Goal: Task Accomplishment & Management: Manage account settings

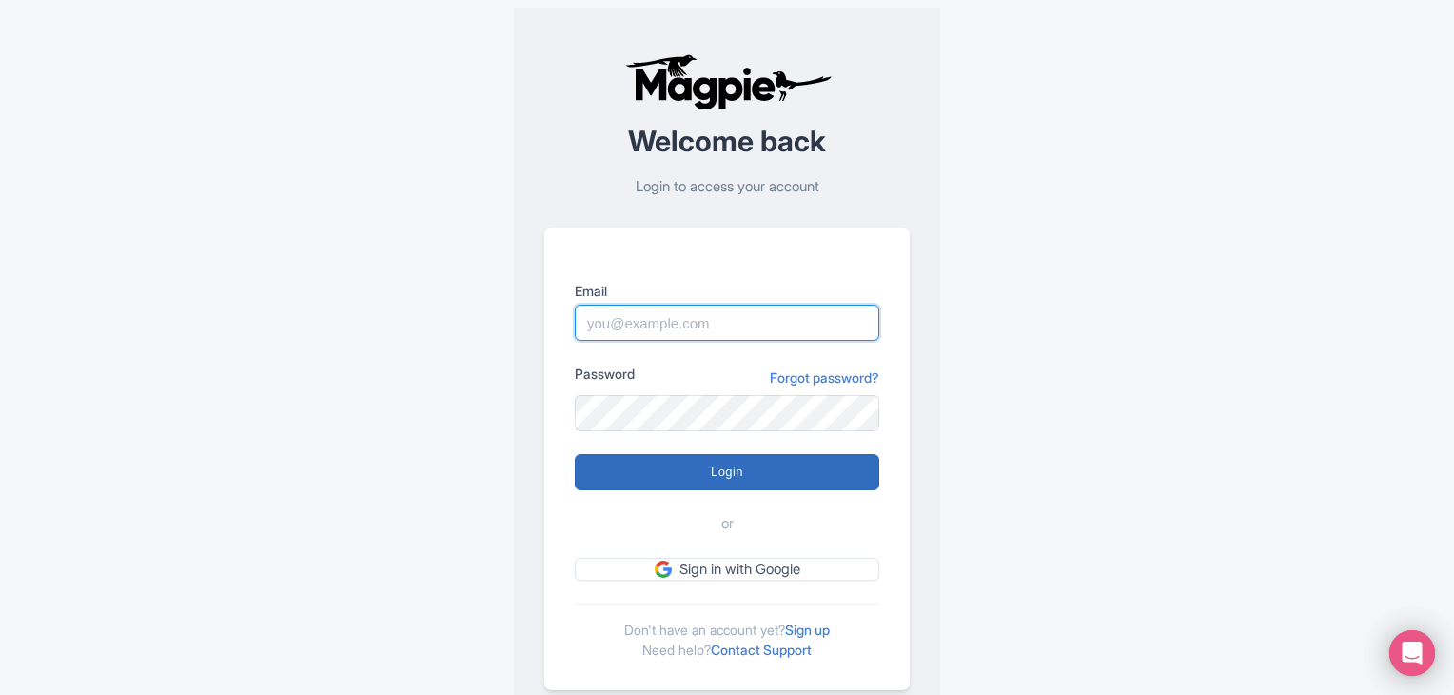
type input "[PERSON_NAME][EMAIL_ADDRESS][DOMAIN_NAME]"
click at [725, 478] on input "Login" at bounding box center [727, 472] width 305 height 36
type input "Logging in..."
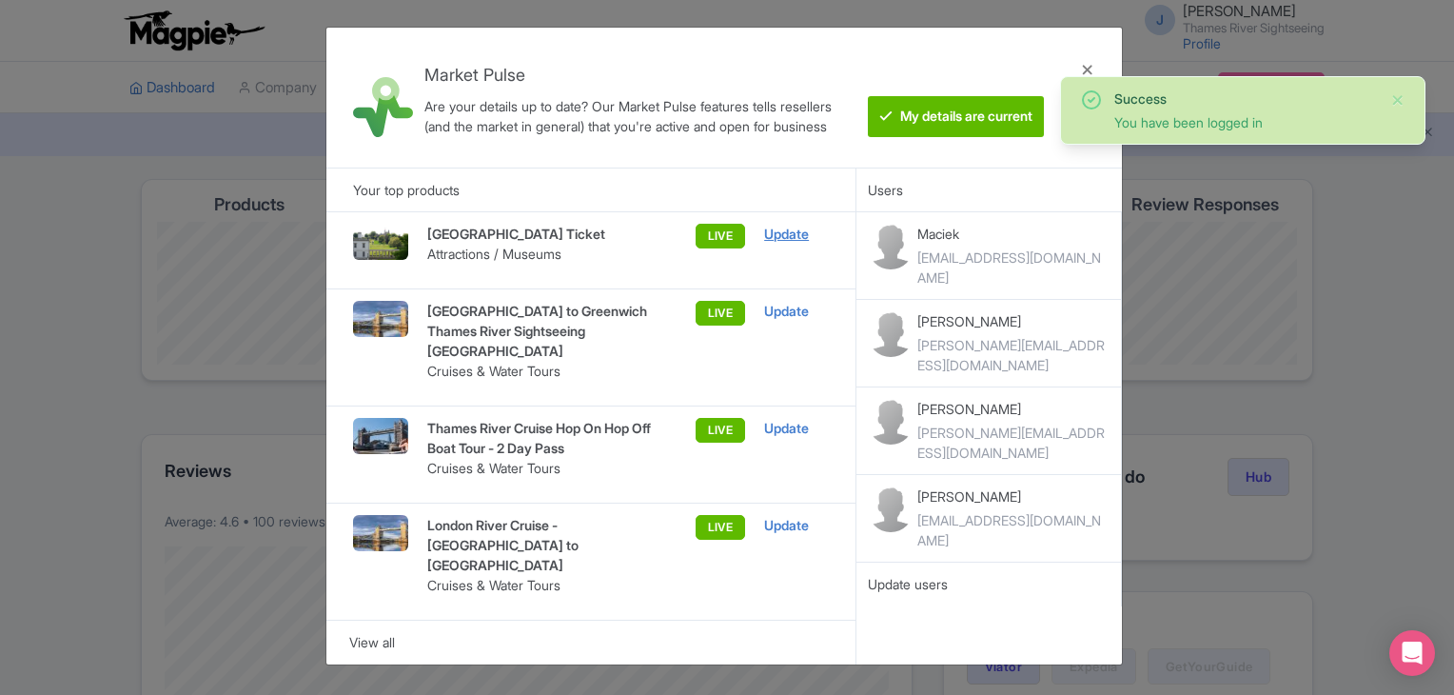
click at [780, 232] on div "Update" at bounding box center [796, 234] width 65 height 21
click at [792, 322] on div "Update" at bounding box center [796, 311] width 65 height 21
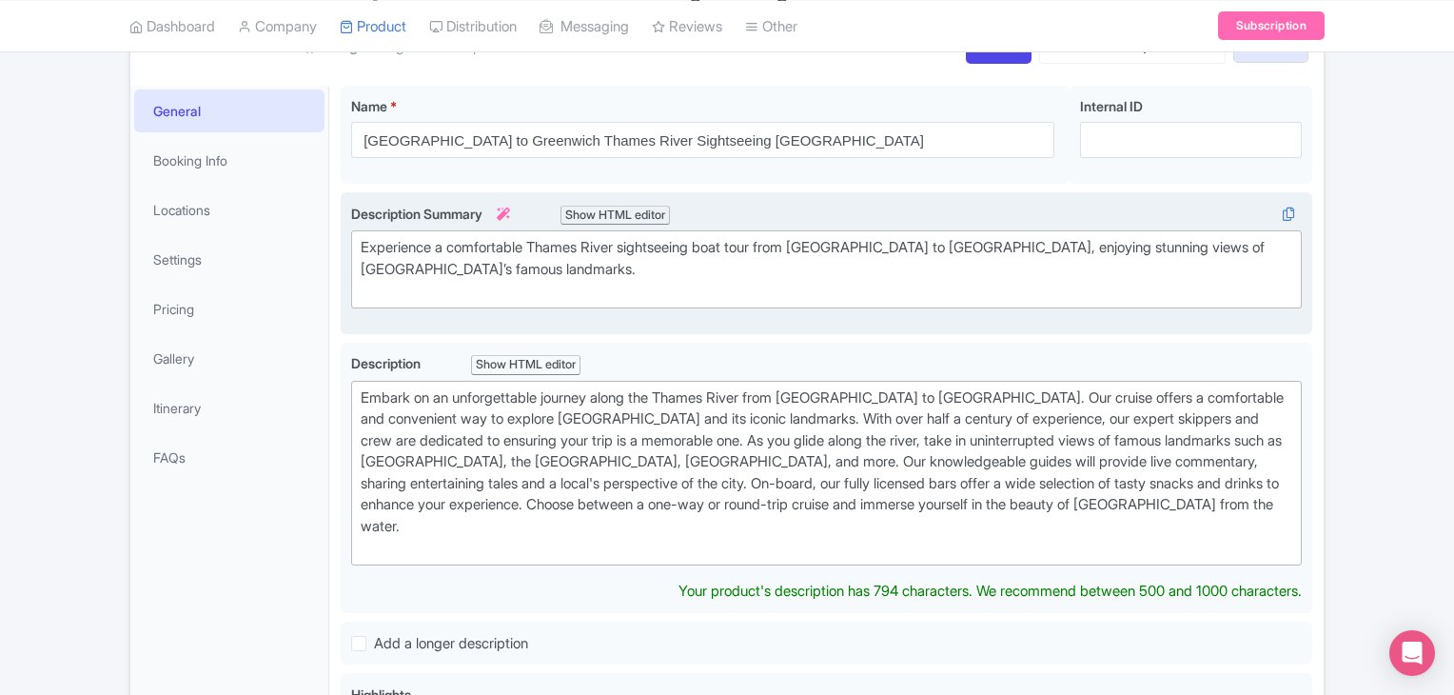
scroll to position [95, 0]
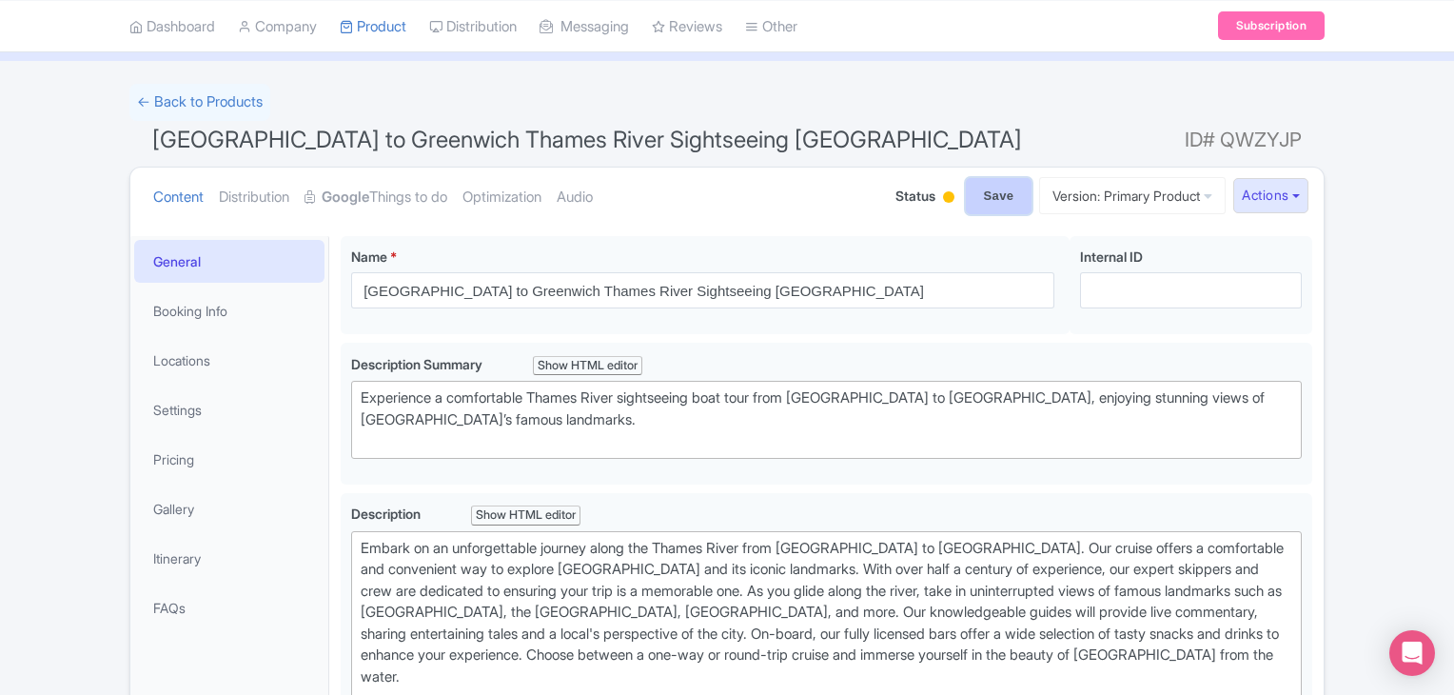
click at [988, 195] on input "Save" at bounding box center [999, 196] width 67 height 36
type input "Saving..."
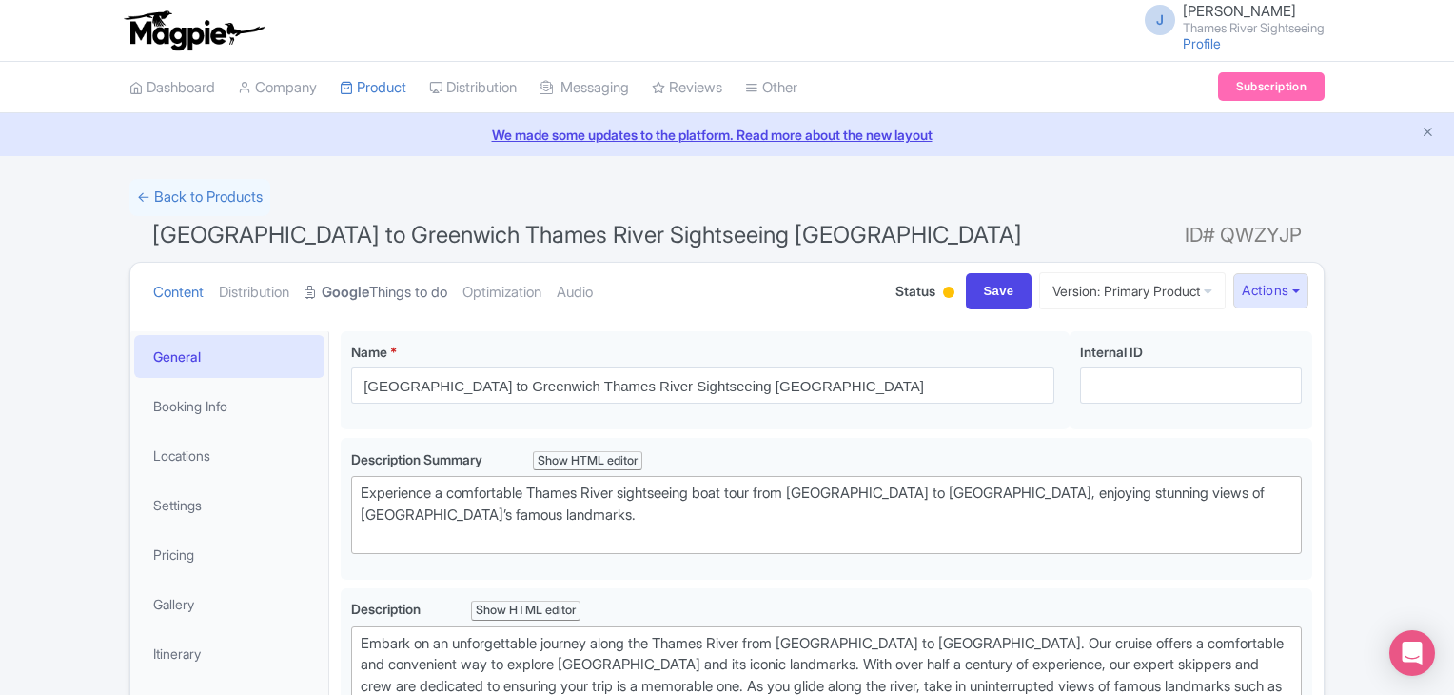
click at [362, 291] on strong "Google" at bounding box center [346, 293] width 48 height 22
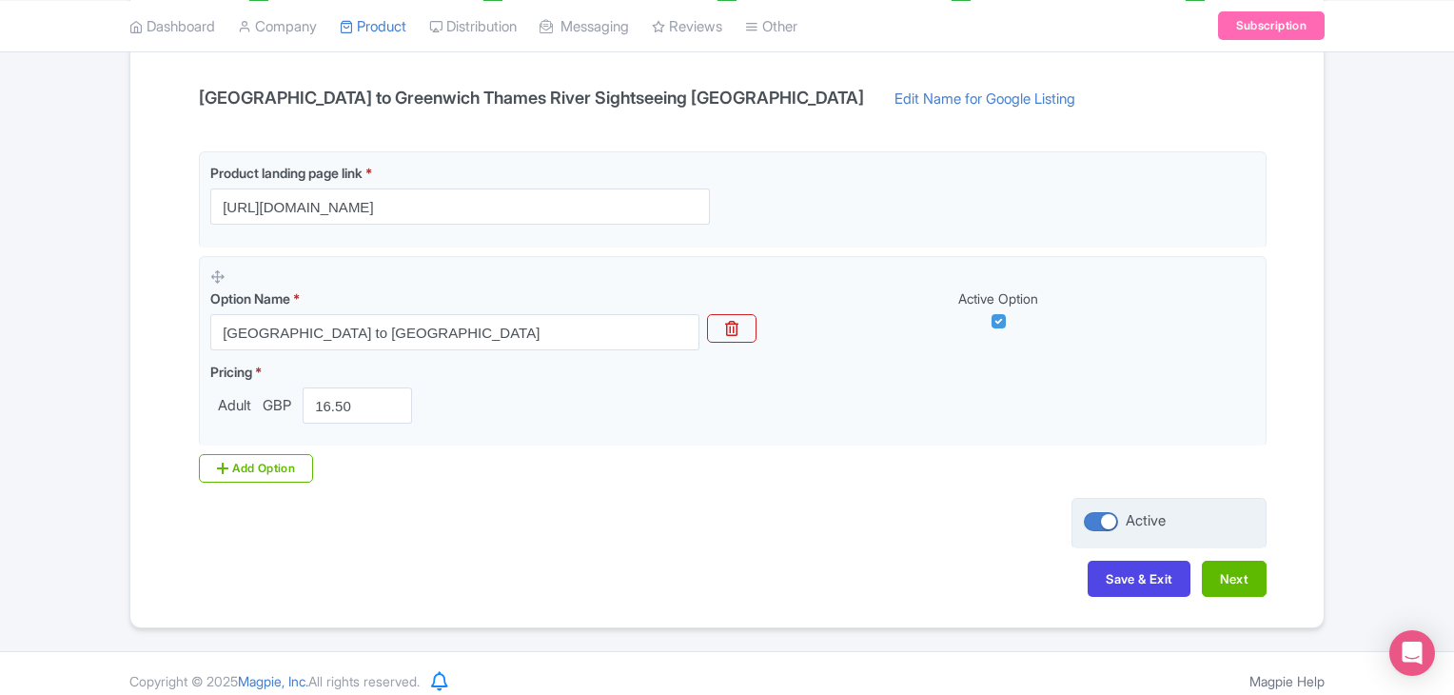
scroll to position [411, 0]
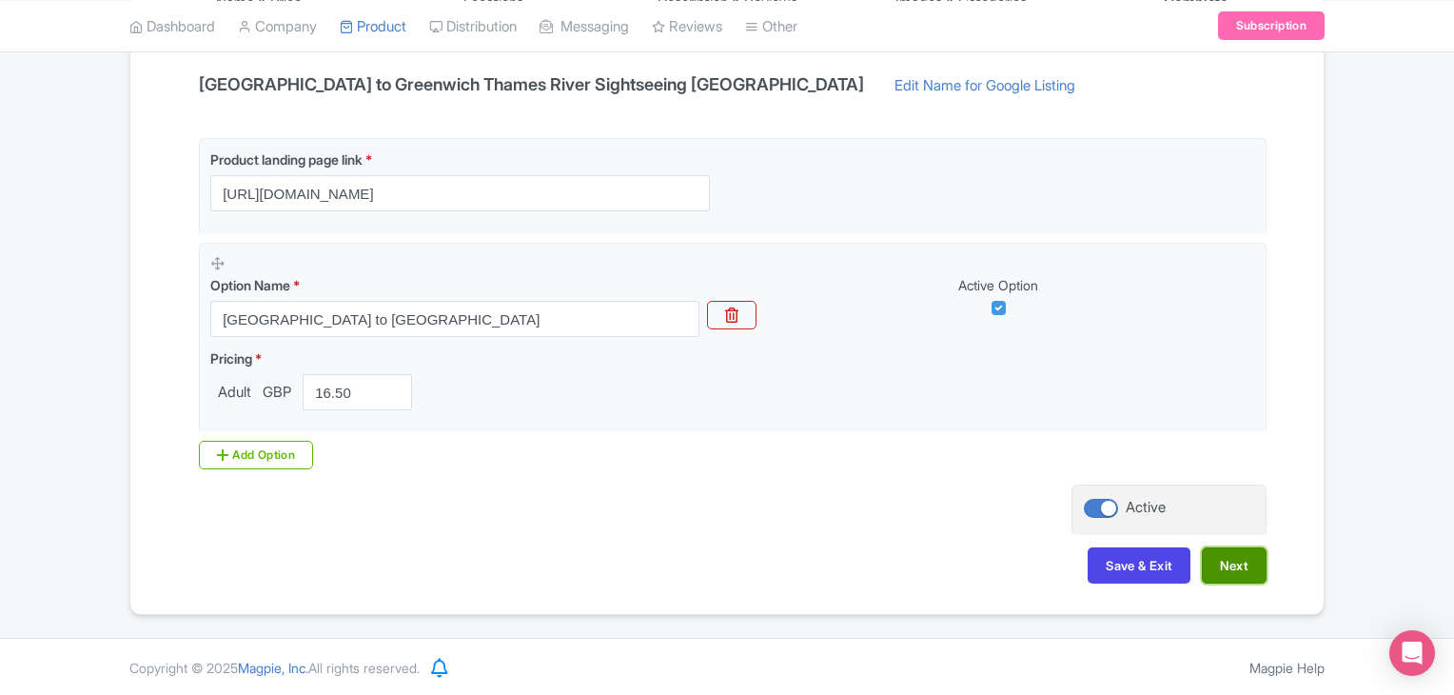
click at [1247, 568] on button "Next" at bounding box center [1234, 565] width 65 height 36
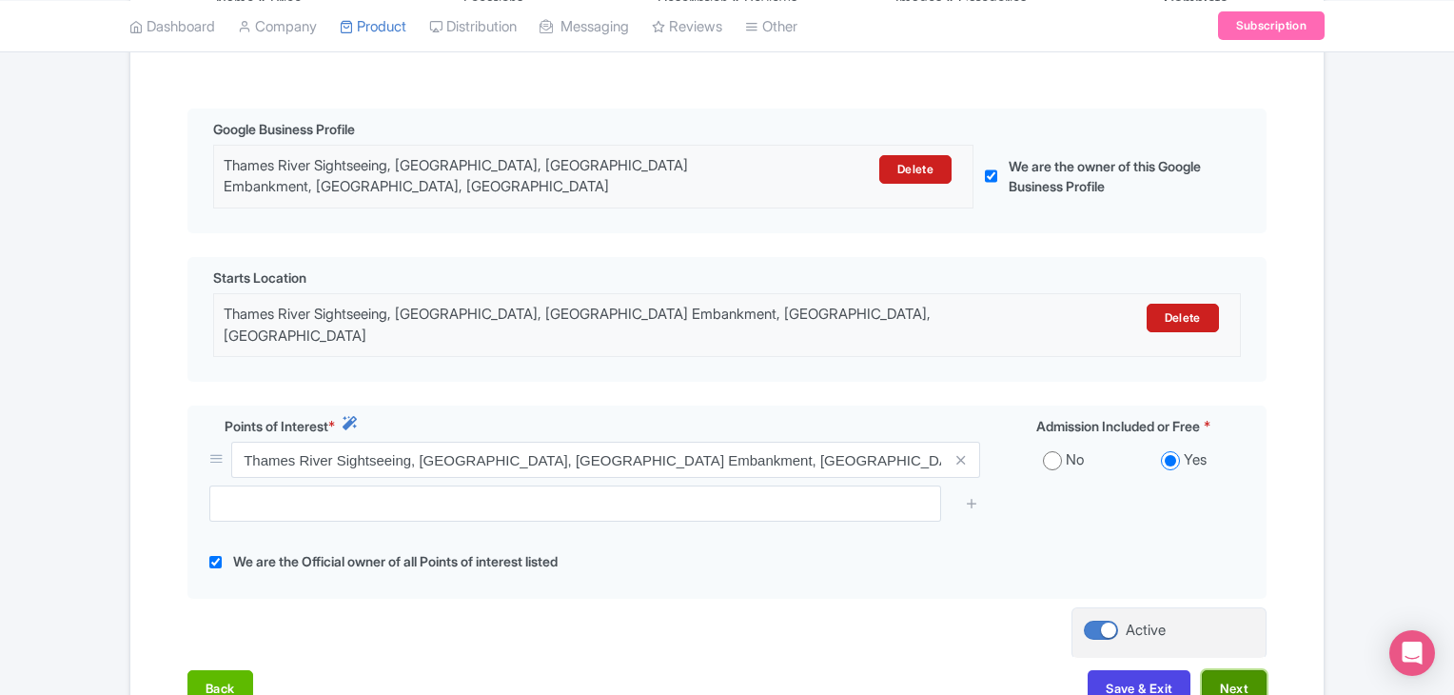
click at [1247, 670] on button "Next" at bounding box center [1234, 688] width 65 height 36
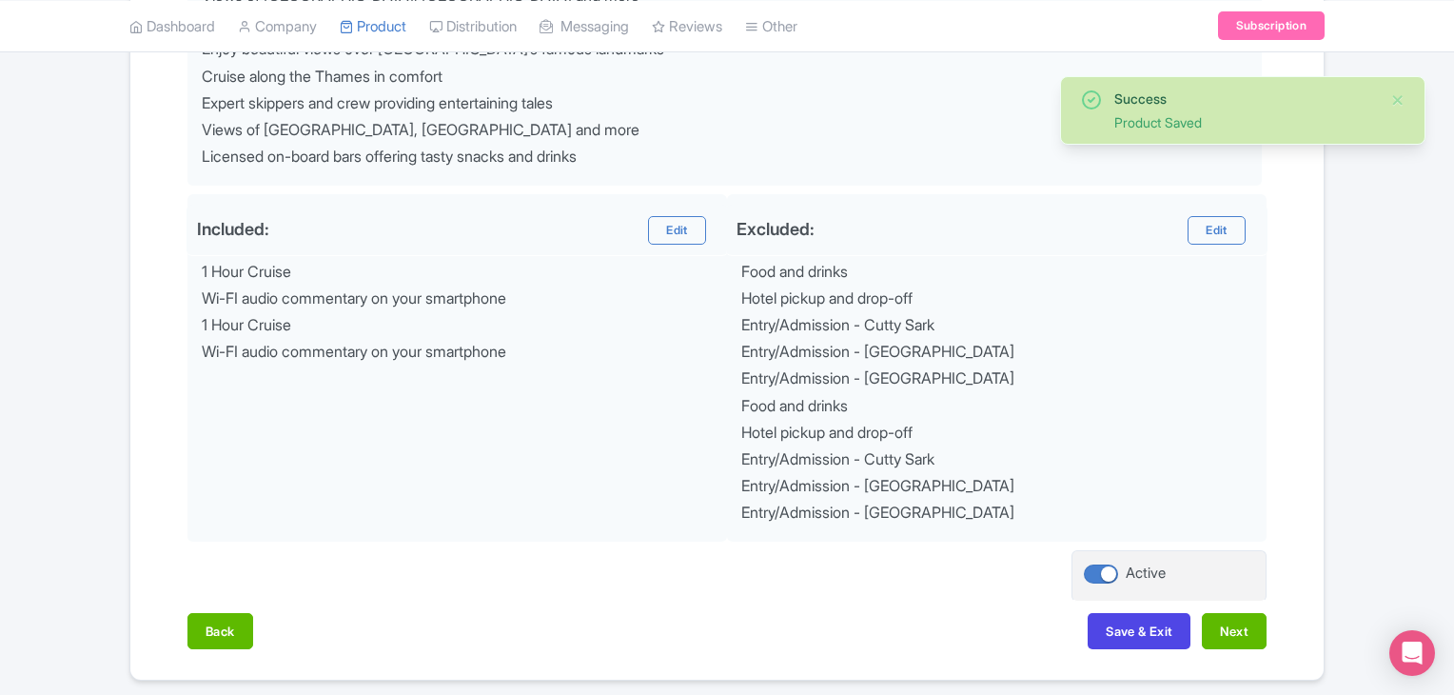
scroll to position [1054, 0]
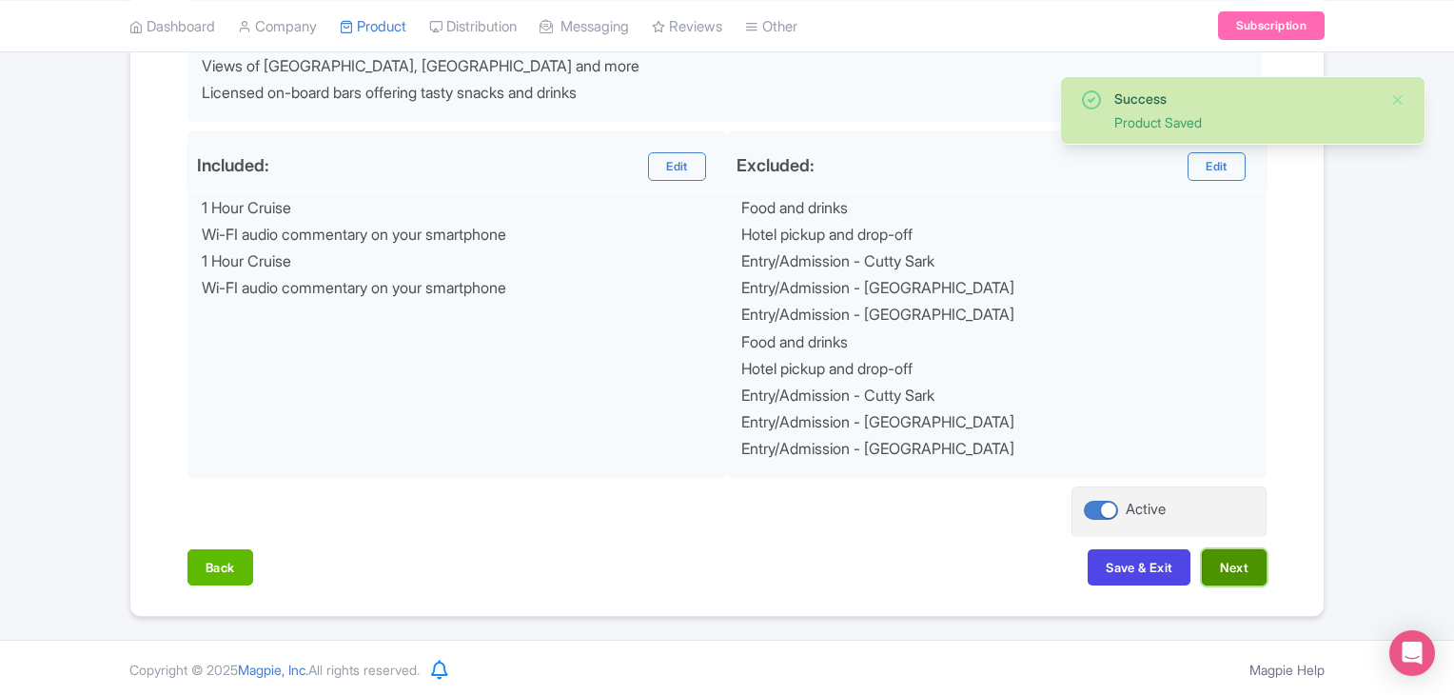
click at [1215, 549] on button "Next" at bounding box center [1234, 567] width 65 height 36
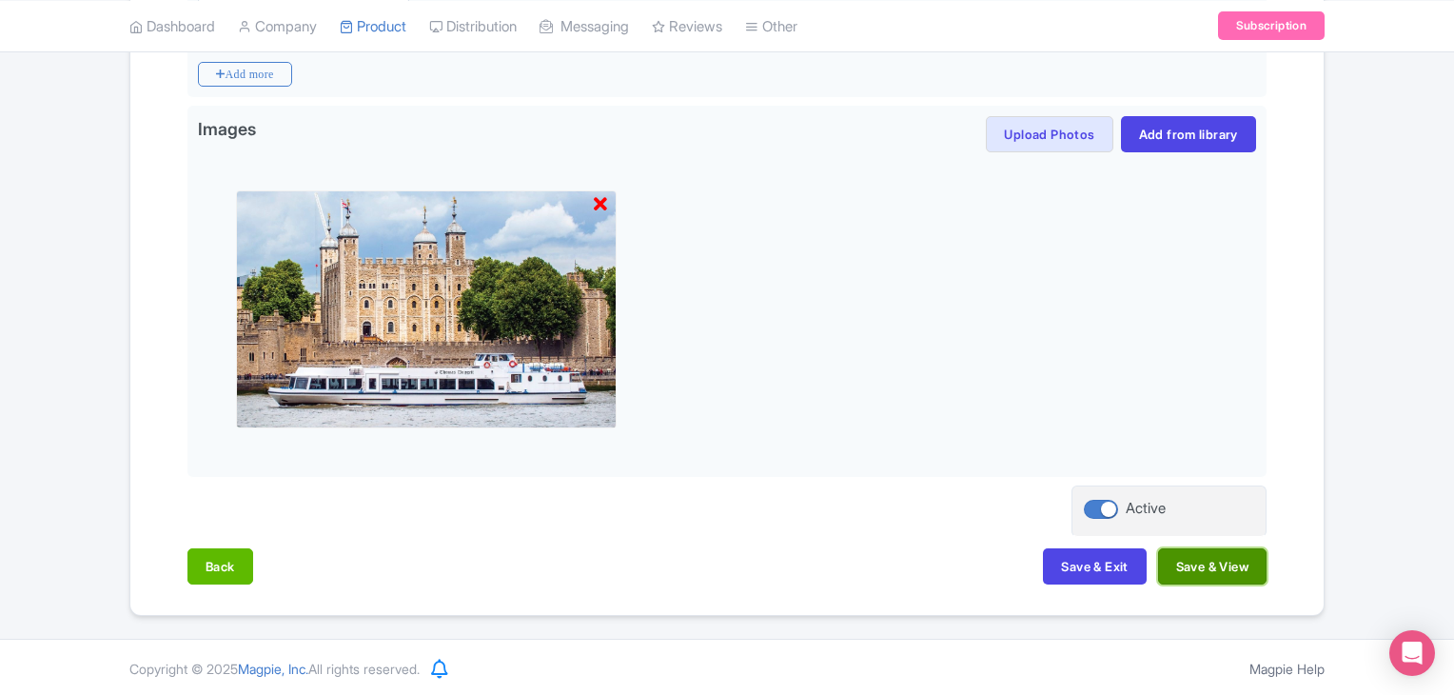
click at [1222, 564] on button "Save & View" at bounding box center [1212, 566] width 108 height 36
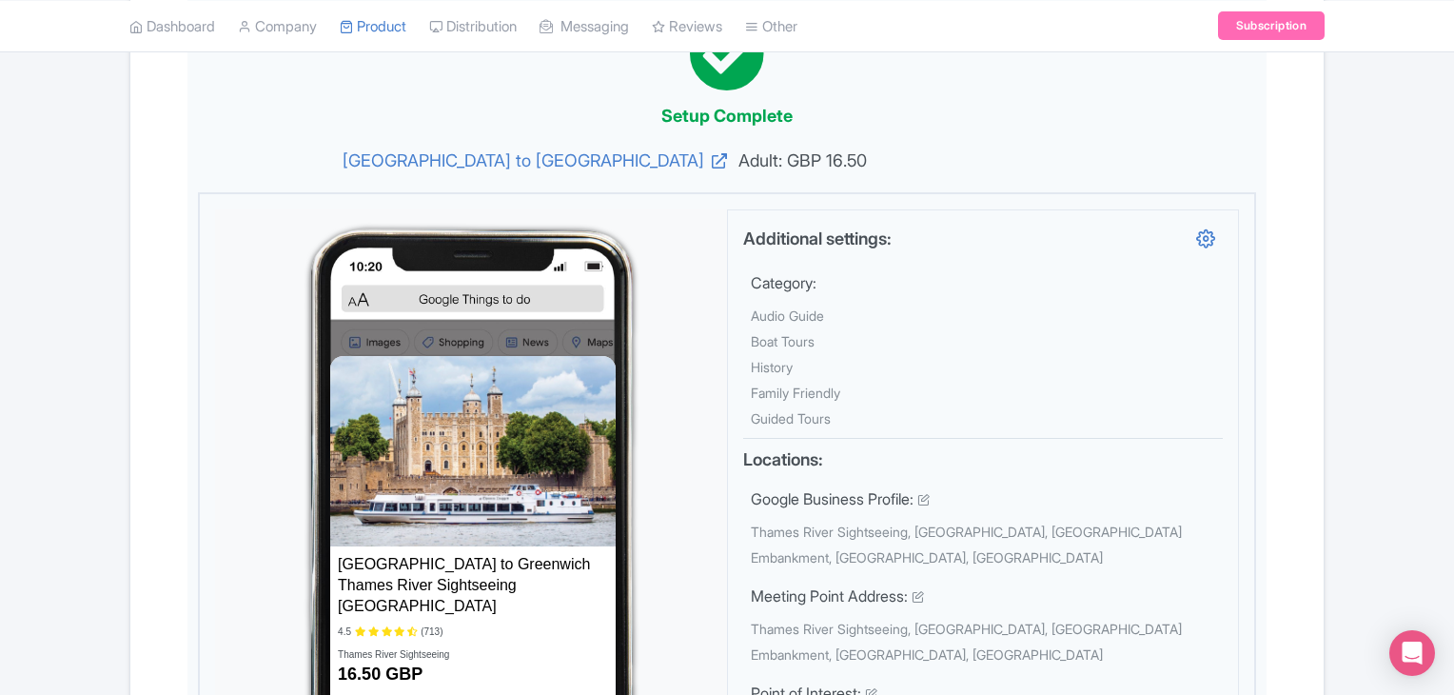
scroll to position [0, 0]
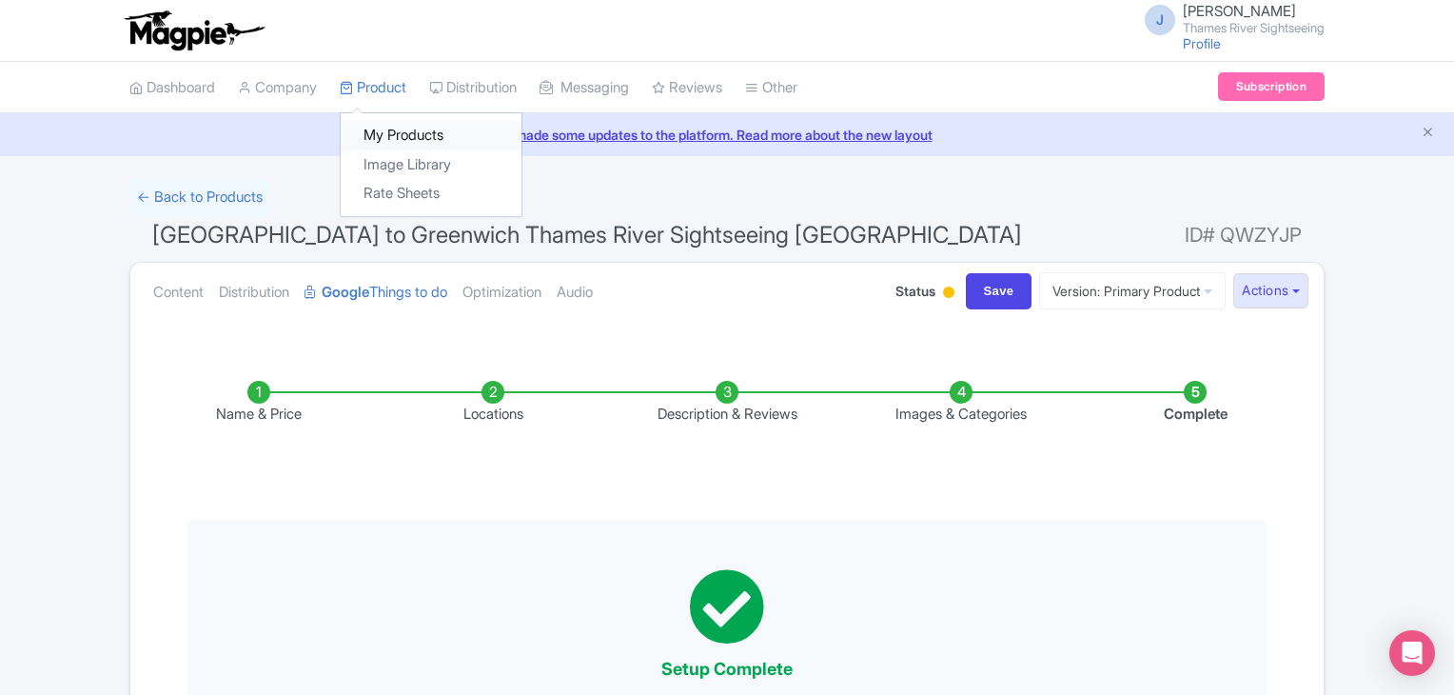
click at [407, 127] on link "My Products" at bounding box center [431, 136] width 181 height 30
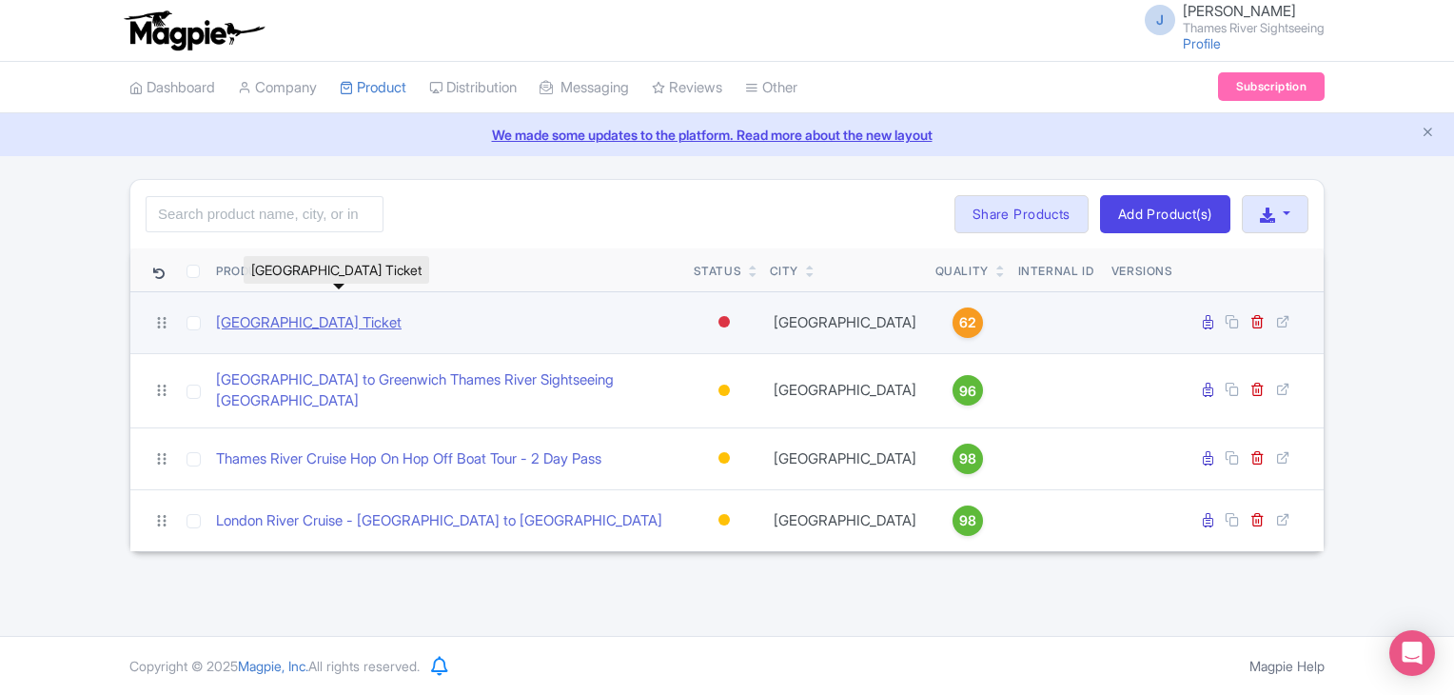
click at [402, 313] on link "[GEOGRAPHIC_DATA] Ticket" at bounding box center [309, 323] width 186 height 22
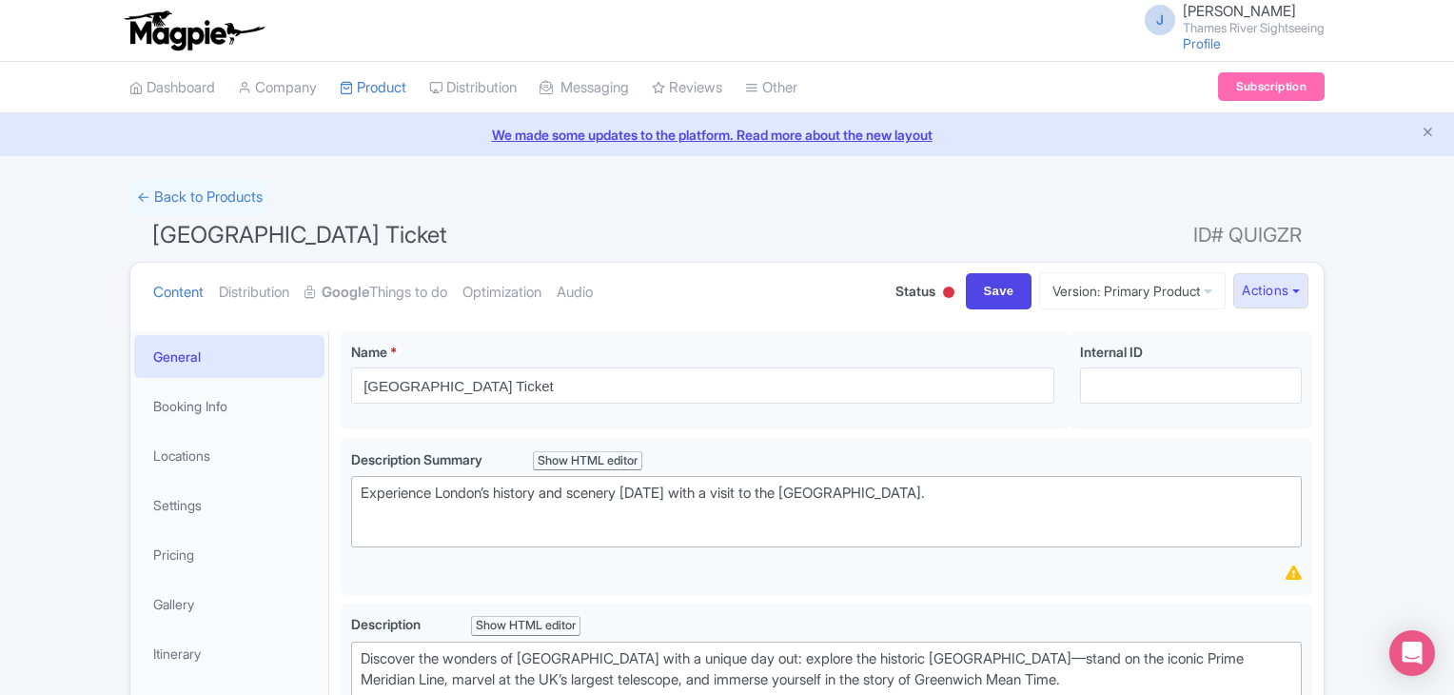
click at [416, 313] on link "Google Things to do" at bounding box center [376, 293] width 143 height 60
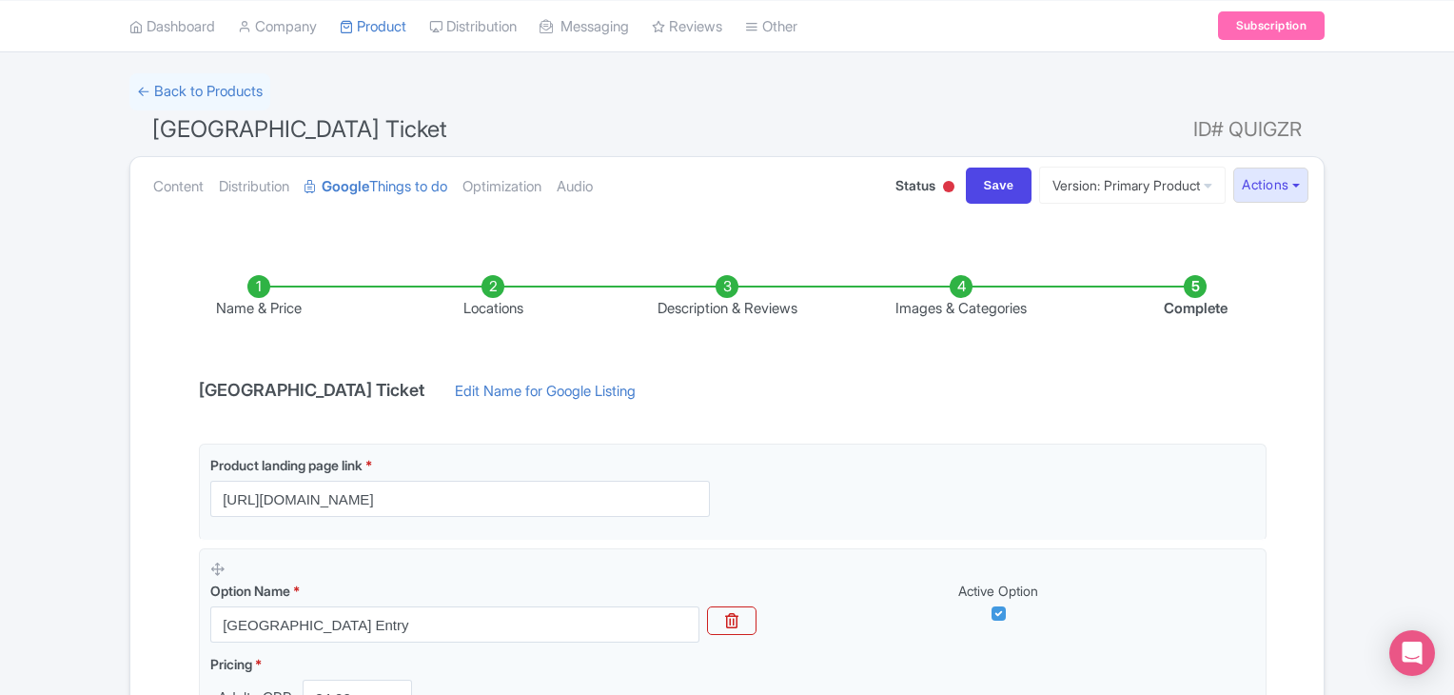
scroll to position [381, 0]
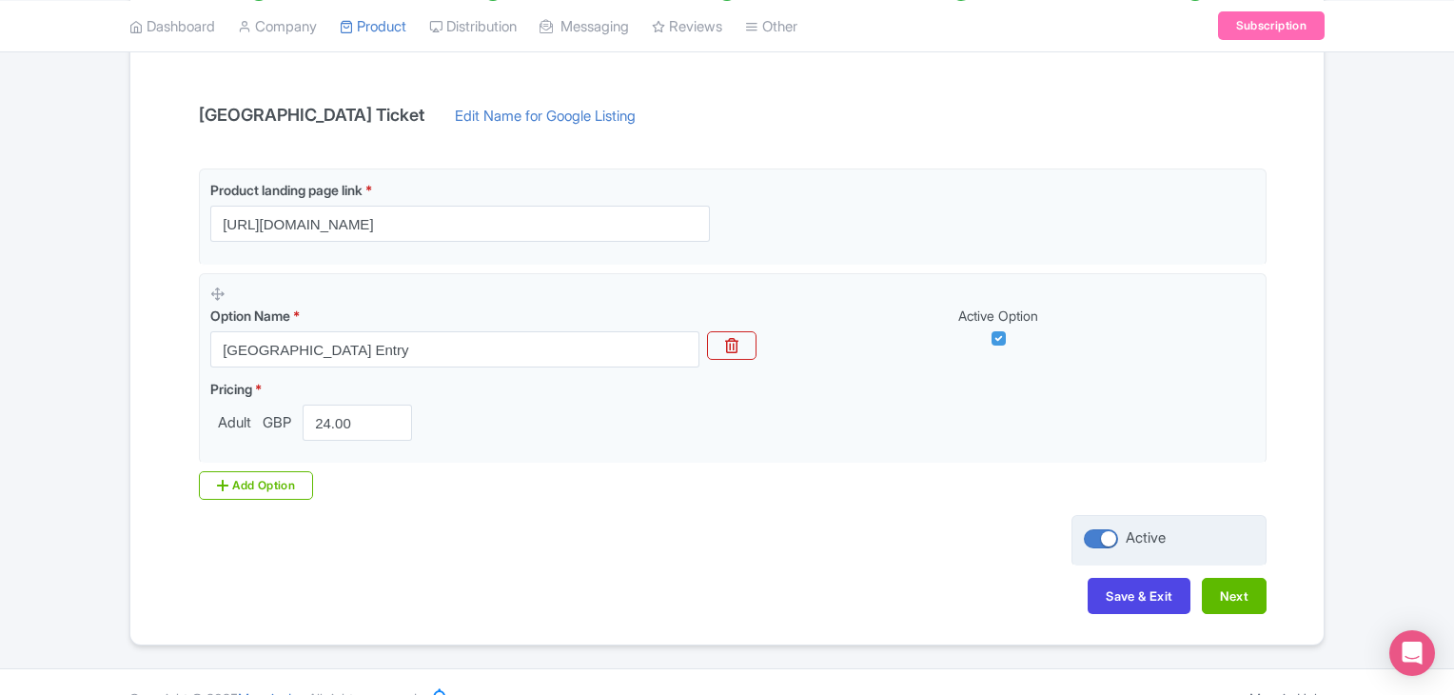
click at [1104, 544] on div at bounding box center [1101, 538] width 34 height 19
click at [1096, 544] on input "Active" at bounding box center [1090, 538] width 12 height 12
checkbox input "false"
click at [1154, 585] on button "Save & Exit" at bounding box center [1139, 596] width 103 height 36
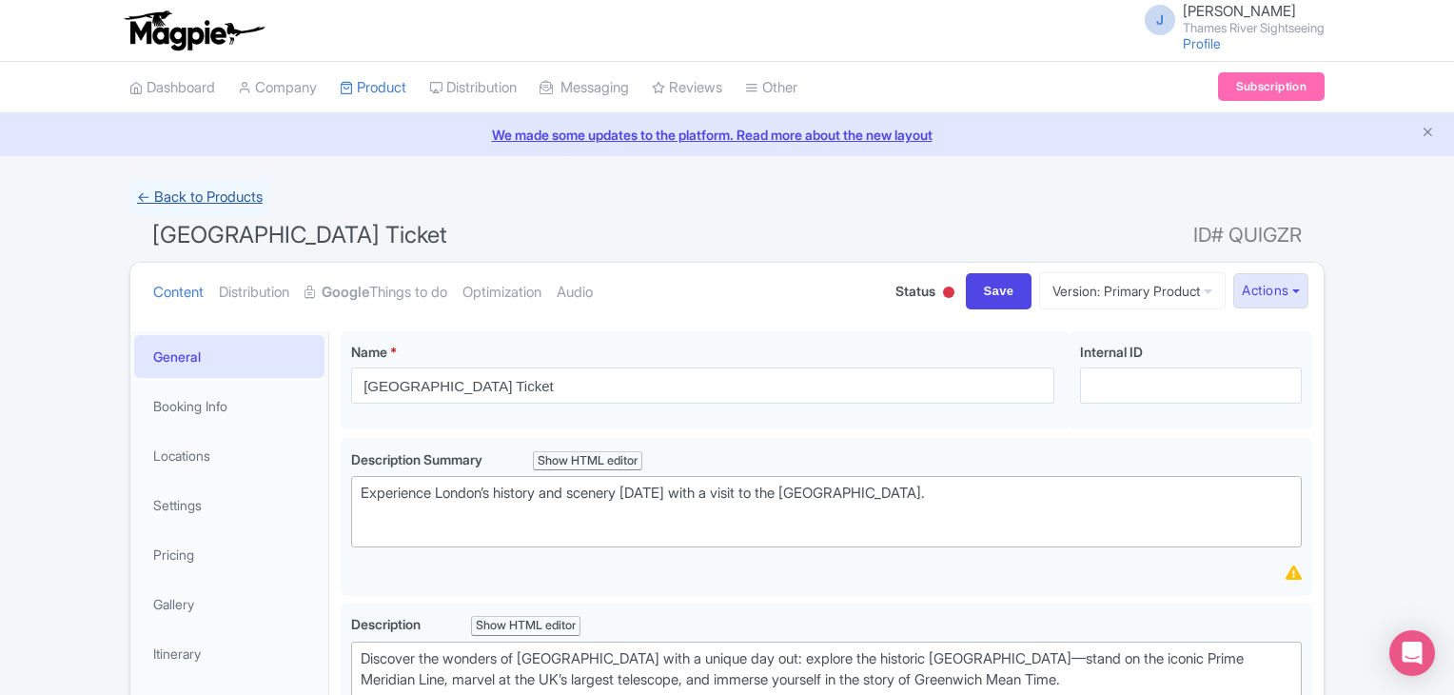
click at [145, 196] on link "← Back to Products" at bounding box center [199, 197] width 141 height 37
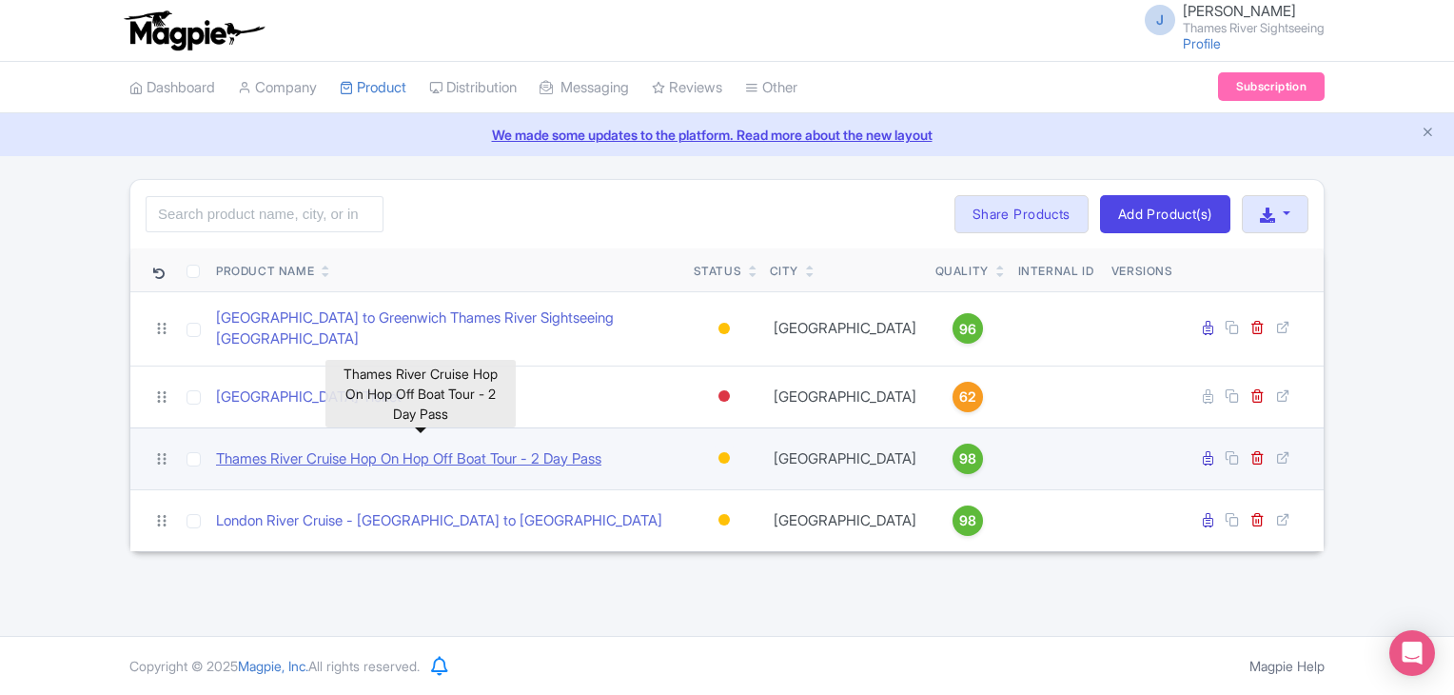
click at [464, 448] on link "Thames River Cruise Hop On Hop Off Boat Tour - 2 Day Pass" at bounding box center [408, 459] width 385 height 22
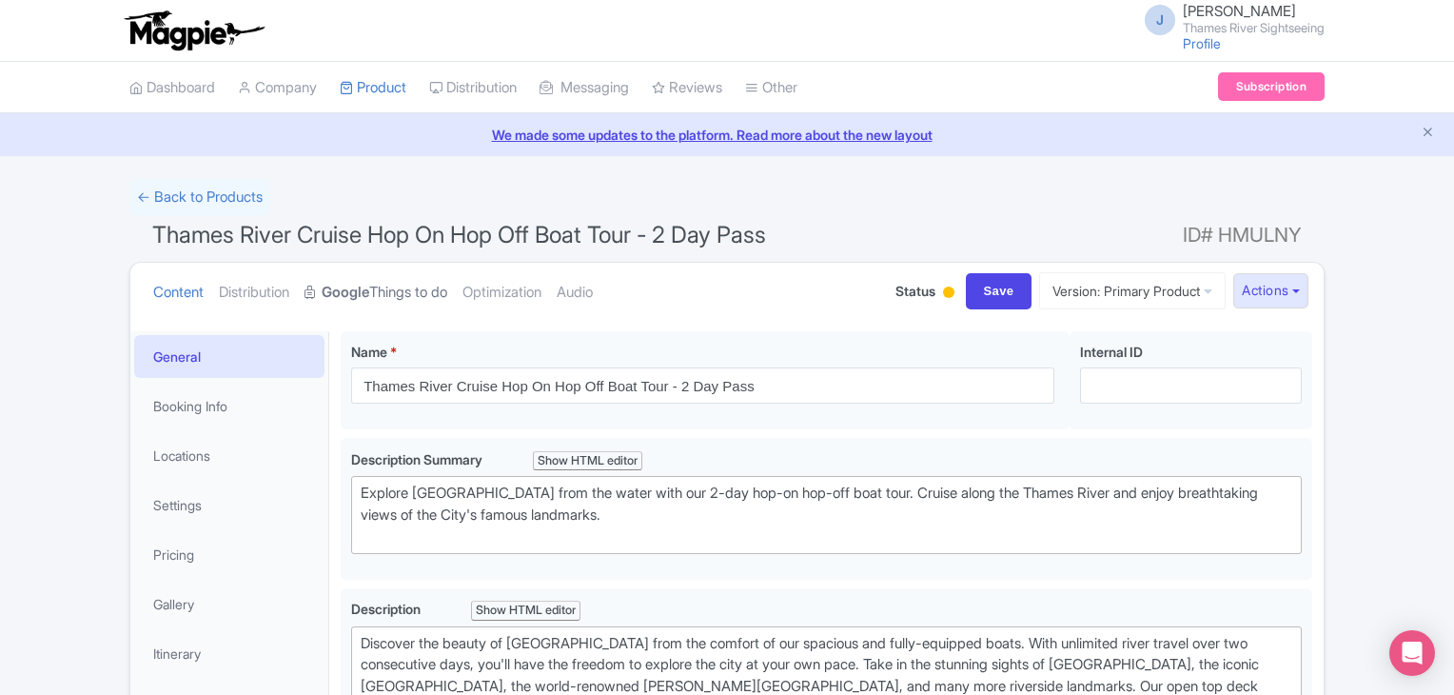
click at [426, 290] on link "Google Things to do" at bounding box center [376, 293] width 143 height 60
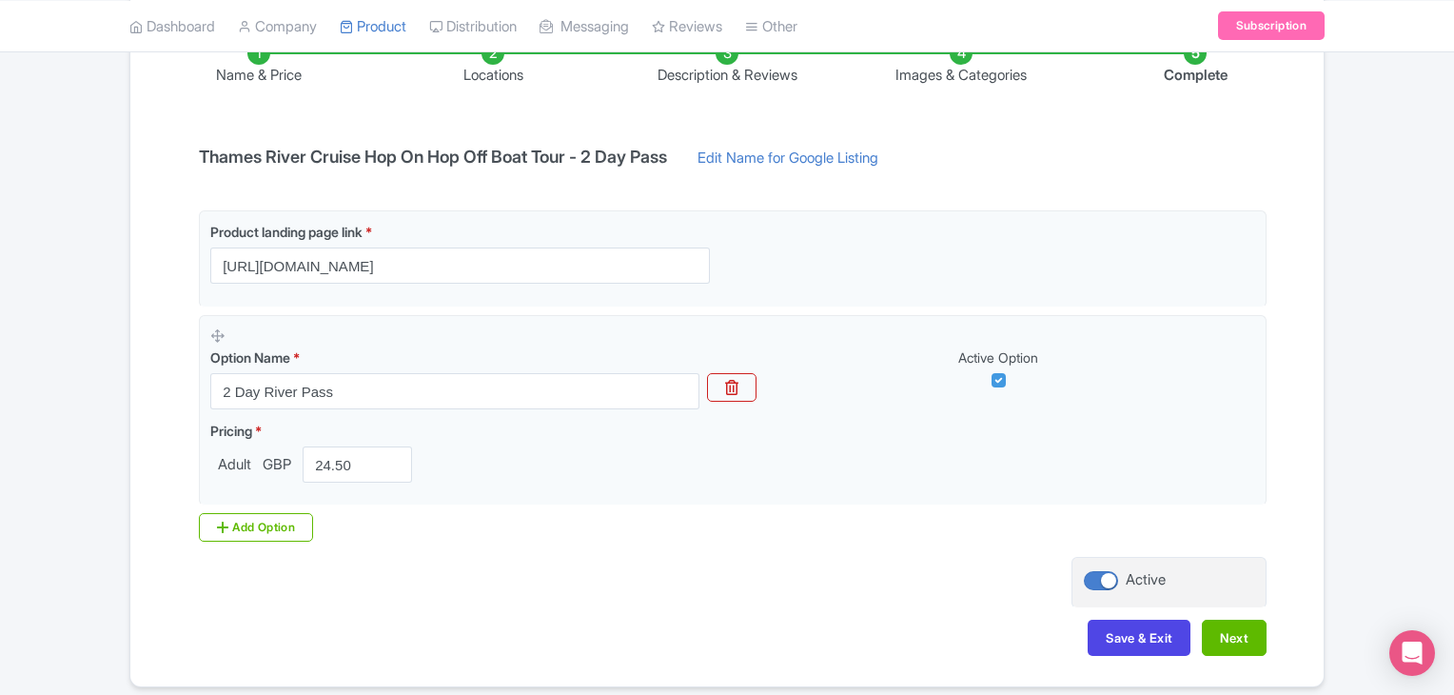
scroll to position [411, 0]
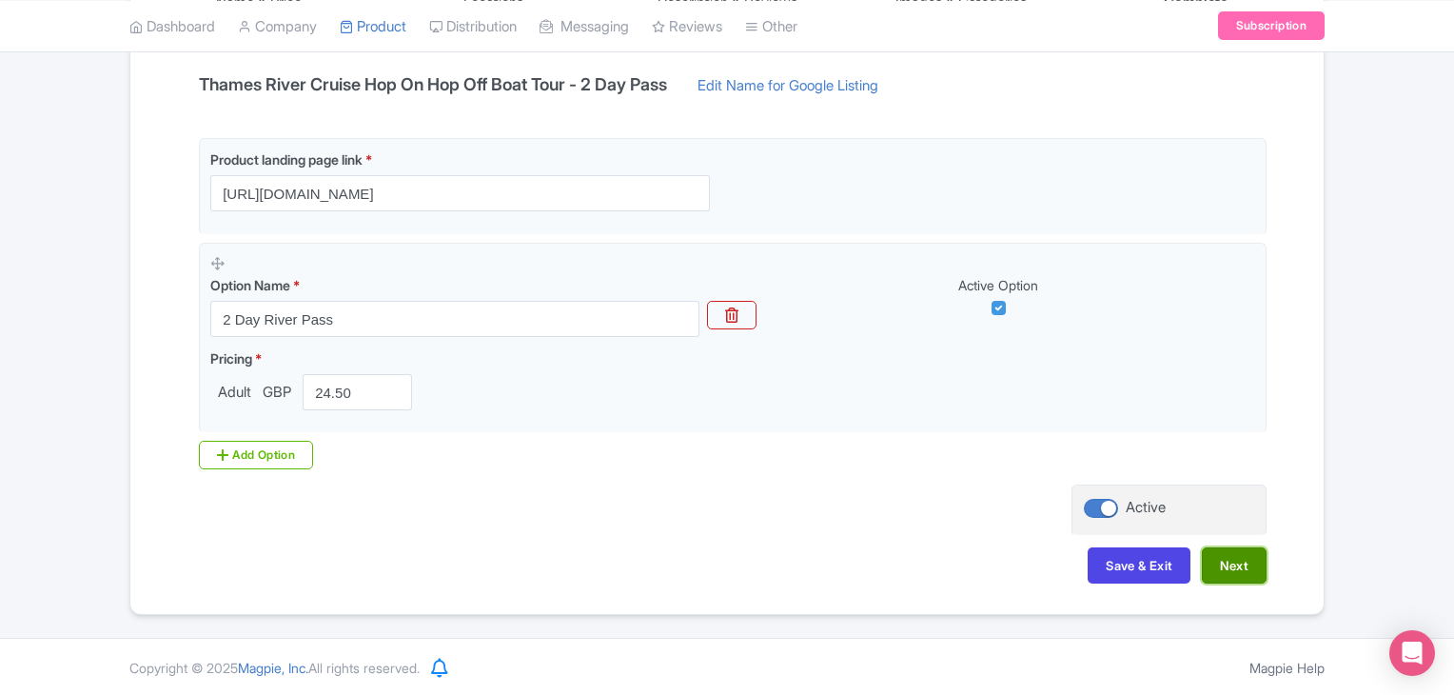
click at [1243, 567] on button "Next" at bounding box center [1234, 565] width 65 height 36
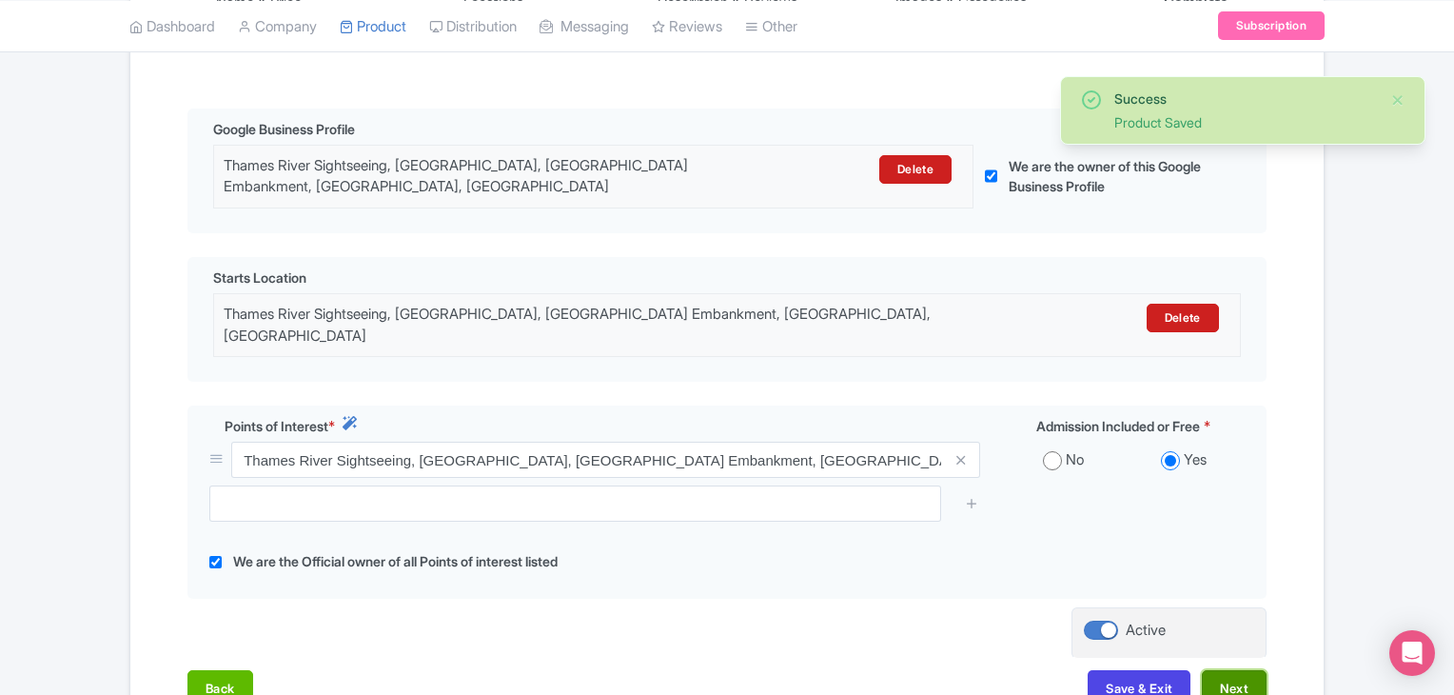
click at [1245, 670] on button "Next" at bounding box center [1234, 688] width 65 height 36
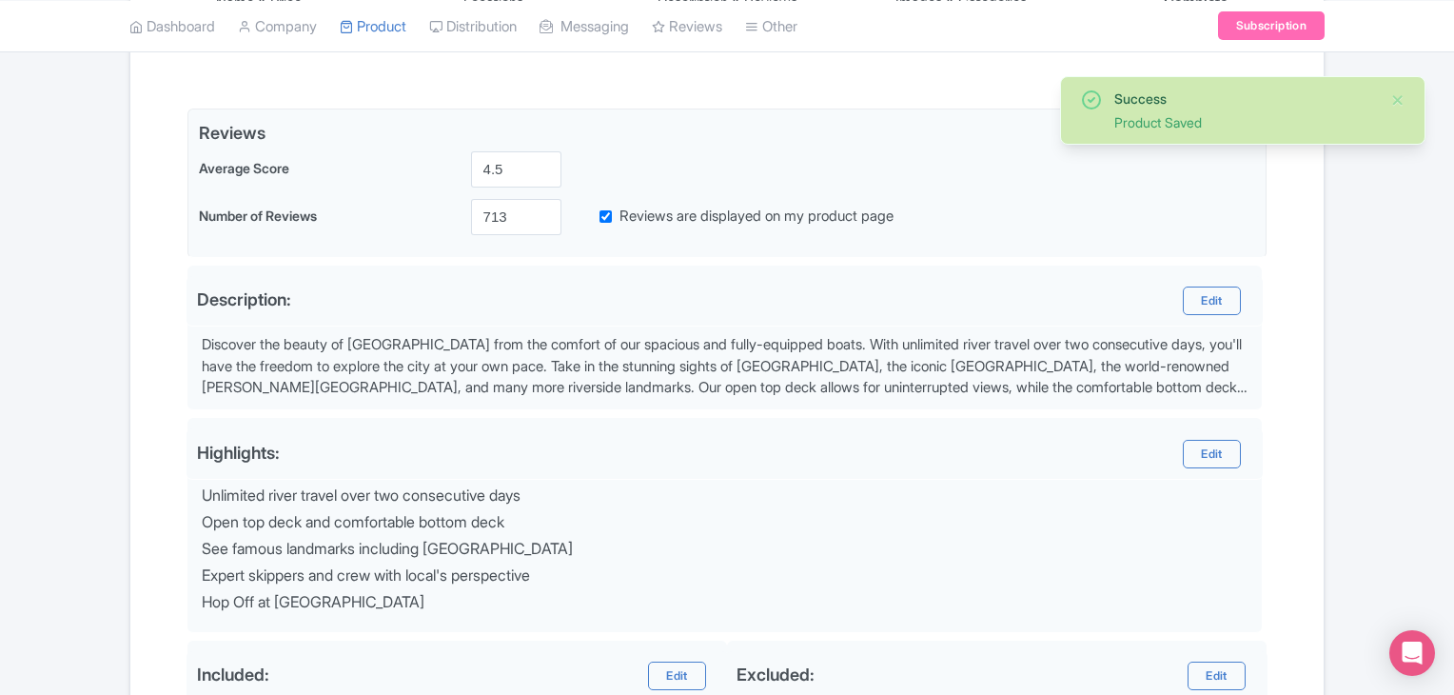
scroll to position [706, 0]
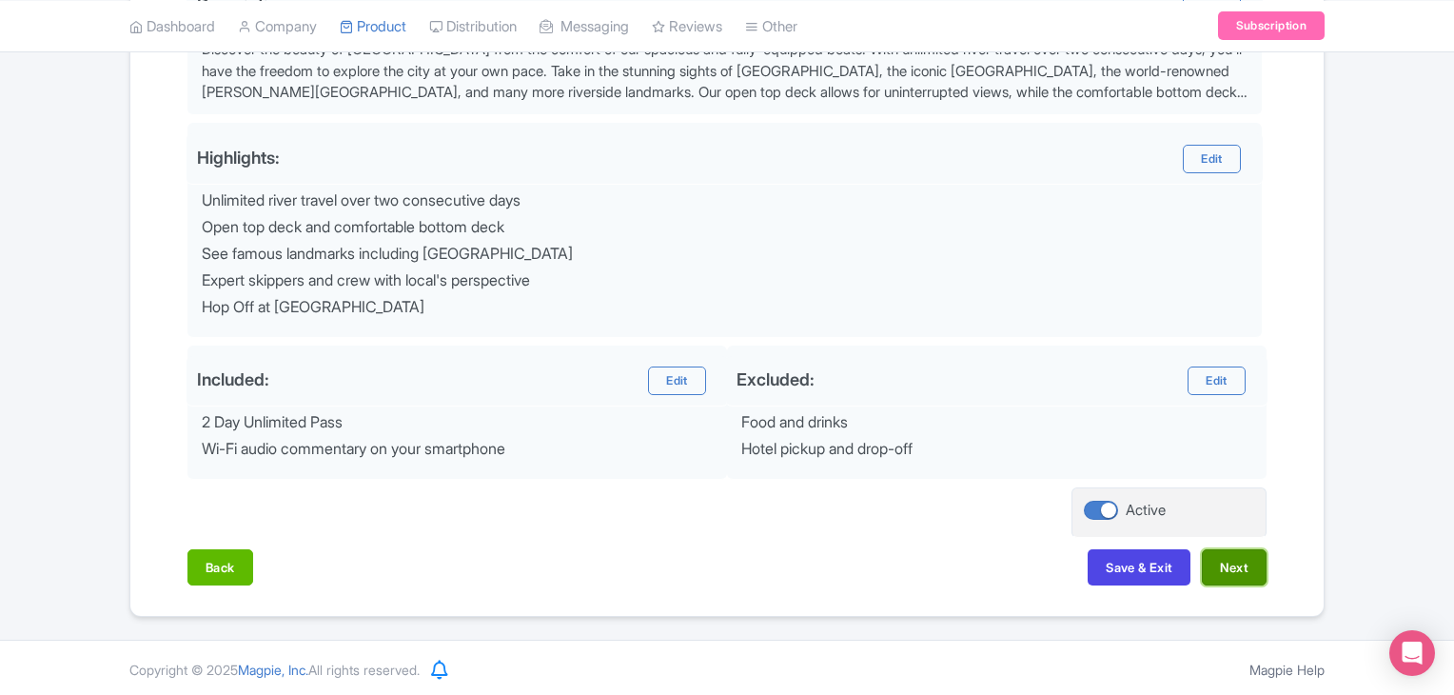
click at [1240, 580] on button "Next" at bounding box center [1234, 567] width 65 height 36
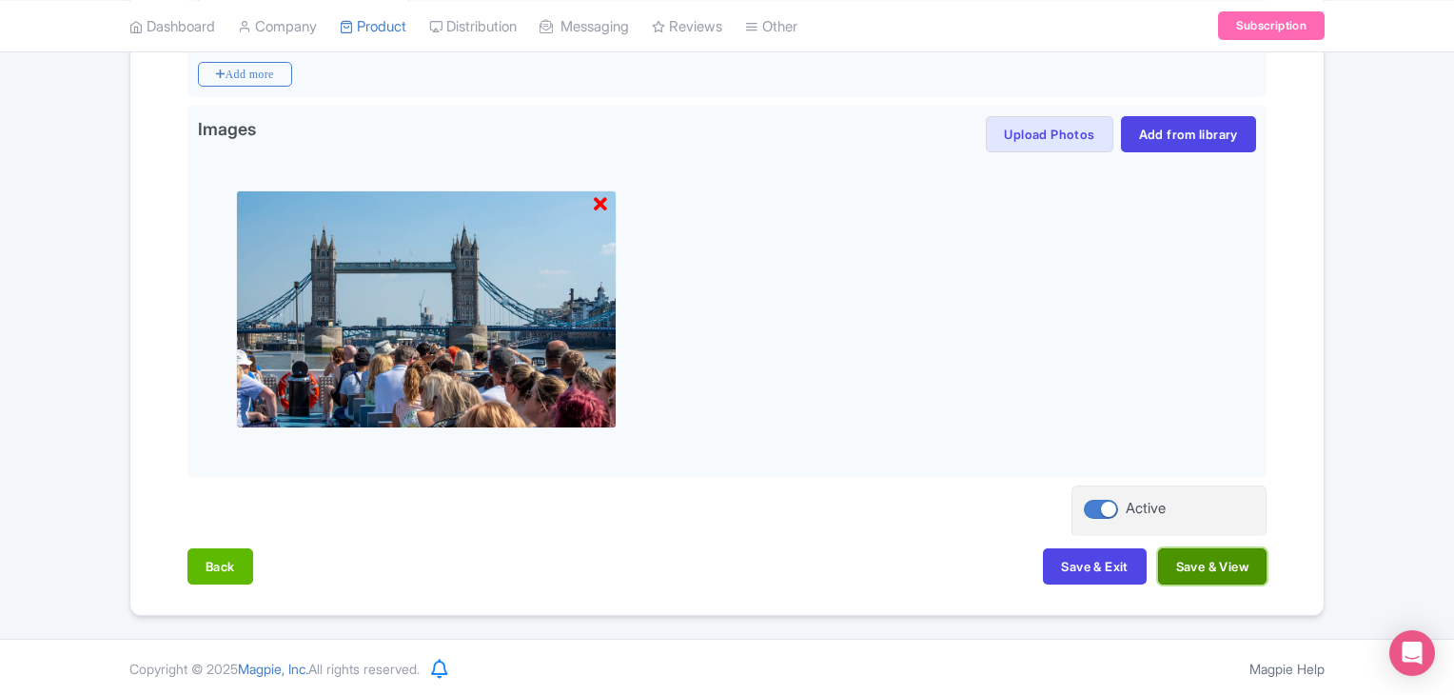
click at [1213, 572] on button "Save & View" at bounding box center [1212, 566] width 108 height 36
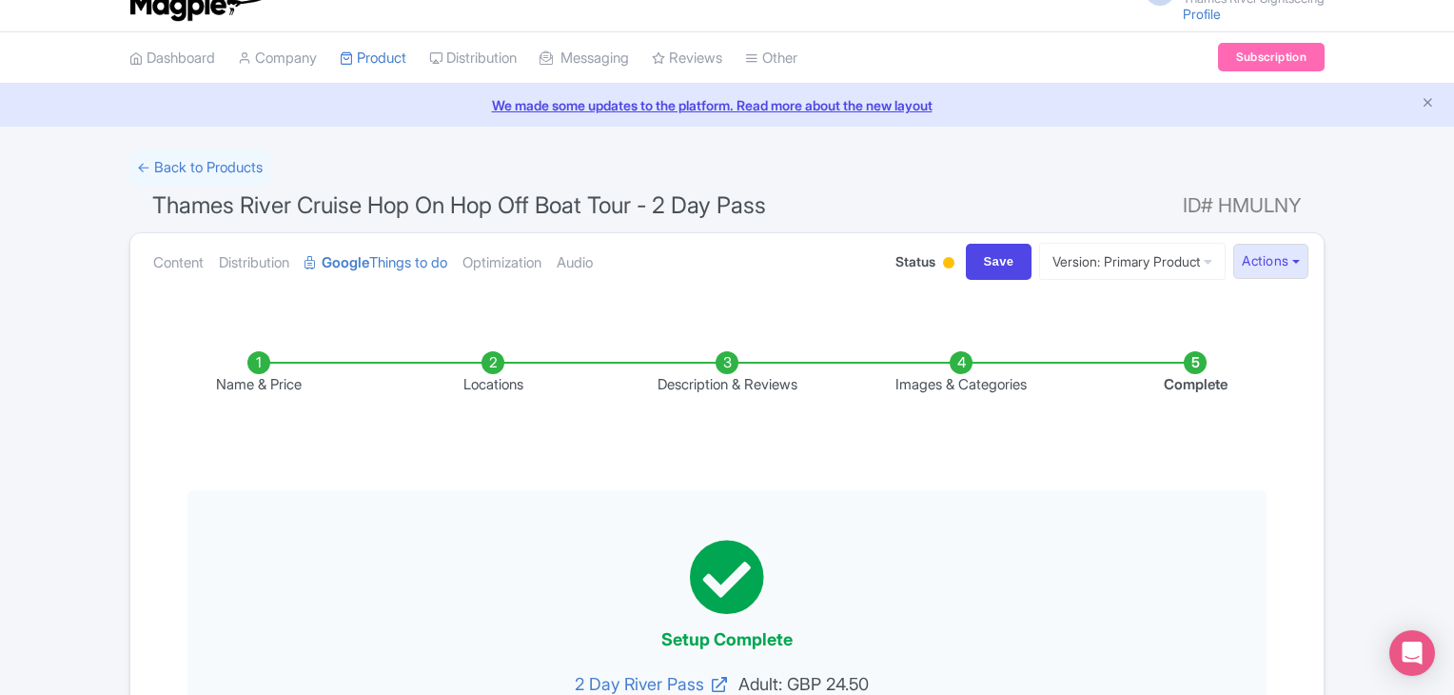
scroll to position [0, 0]
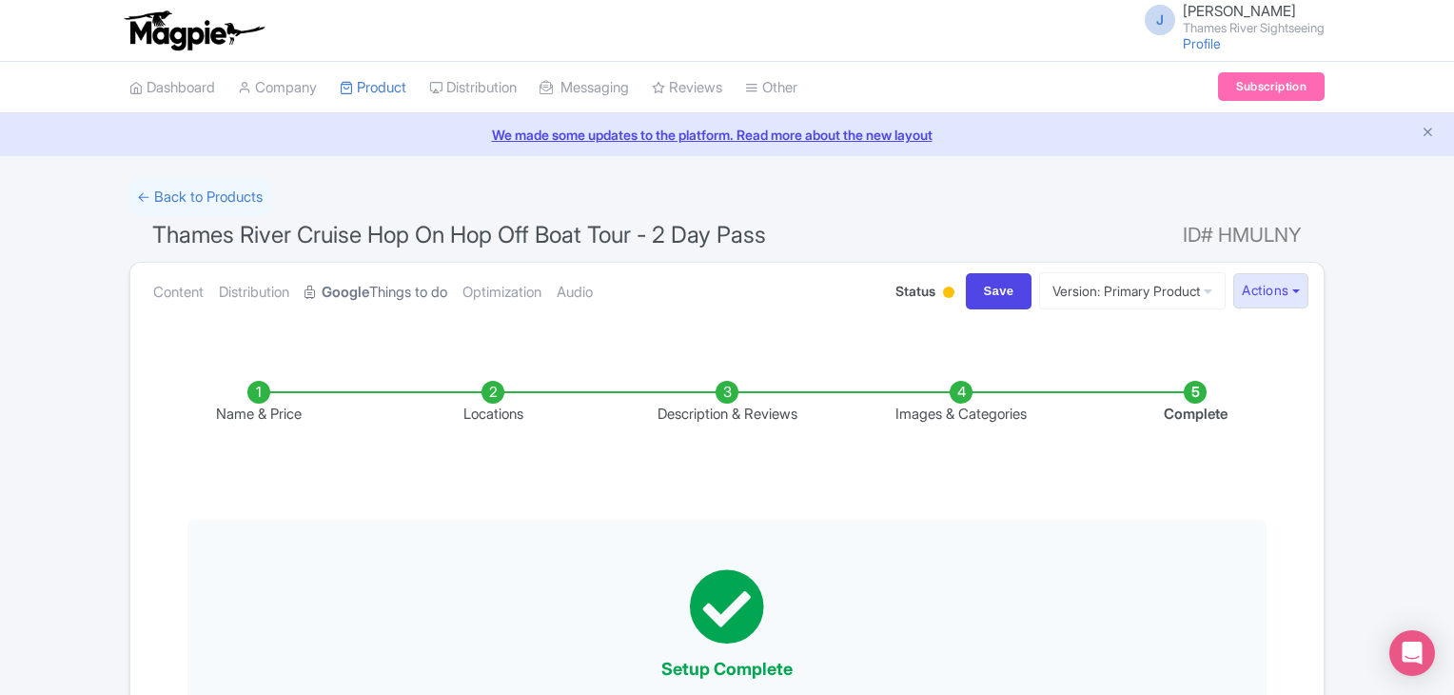
click at [405, 294] on link "Google Things to do" at bounding box center [376, 293] width 143 height 60
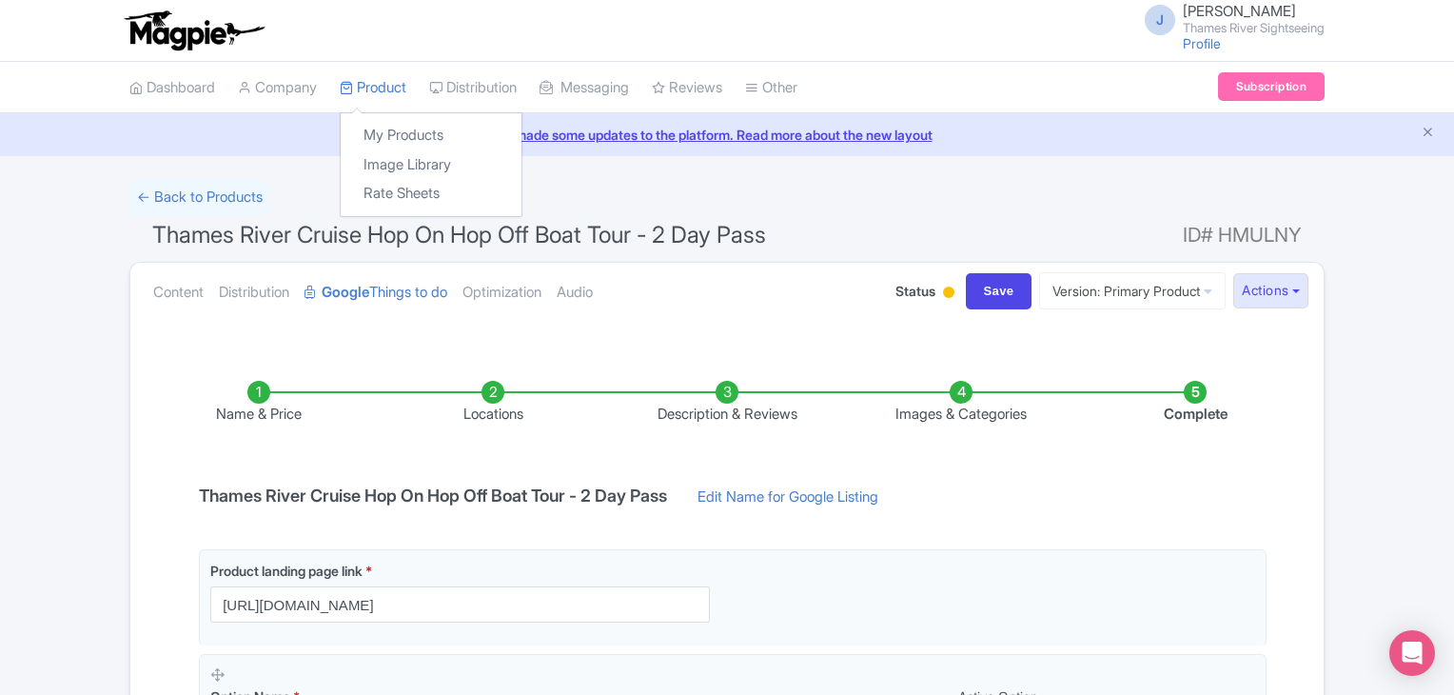
click at [415, 115] on div "My Products Image Library Rate Sheets" at bounding box center [431, 164] width 183 height 105
click at [418, 130] on link "My Products" at bounding box center [431, 136] width 181 height 30
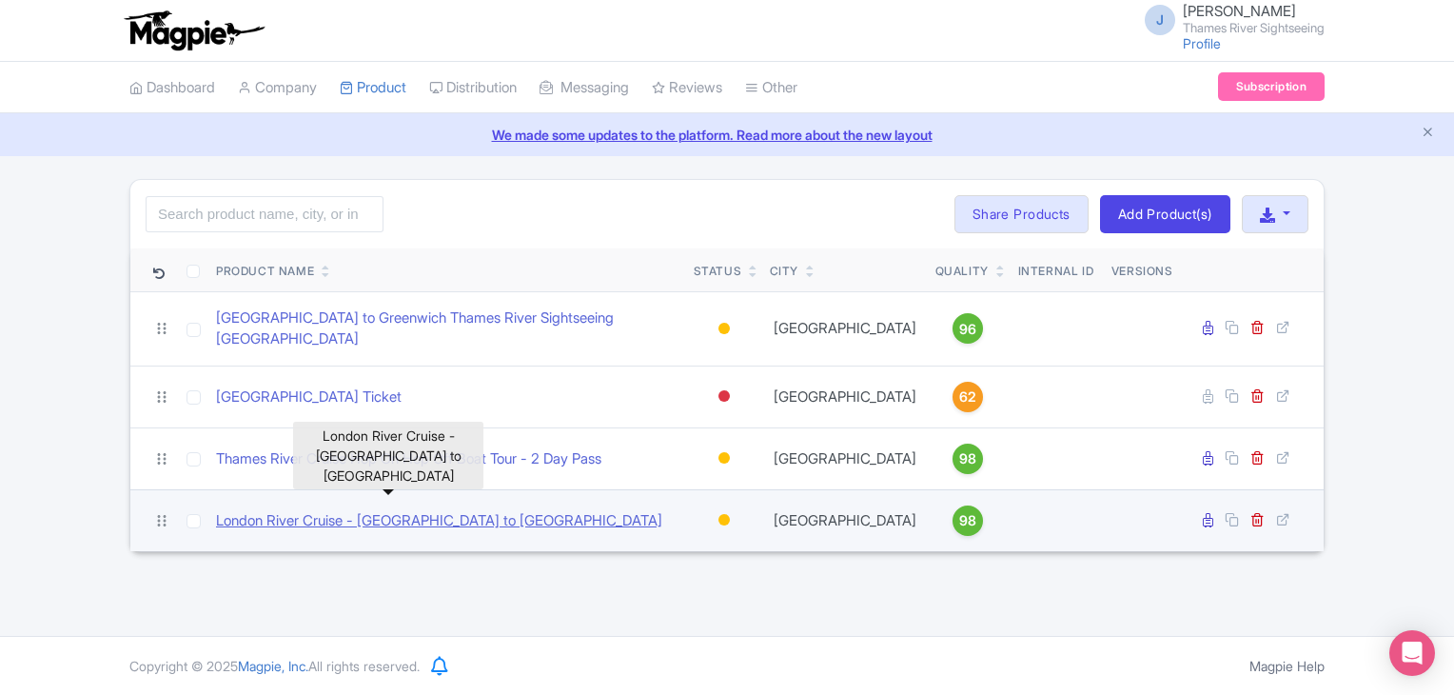
click at [514, 510] on link "London River Cruise - [GEOGRAPHIC_DATA] to [GEOGRAPHIC_DATA]" at bounding box center [439, 521] width 446 height 22
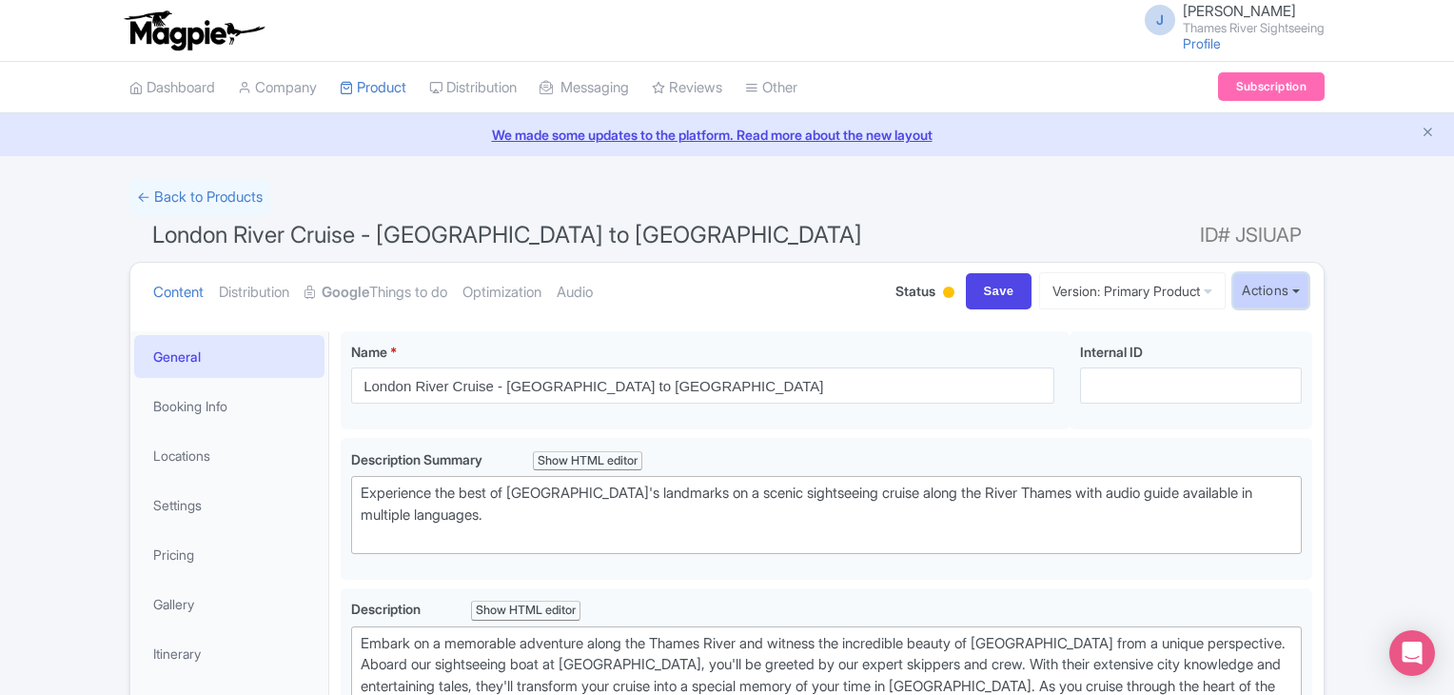
click at [1244, 294] on button "Actions" at bounding box center [1270, 290] width 75 height 35
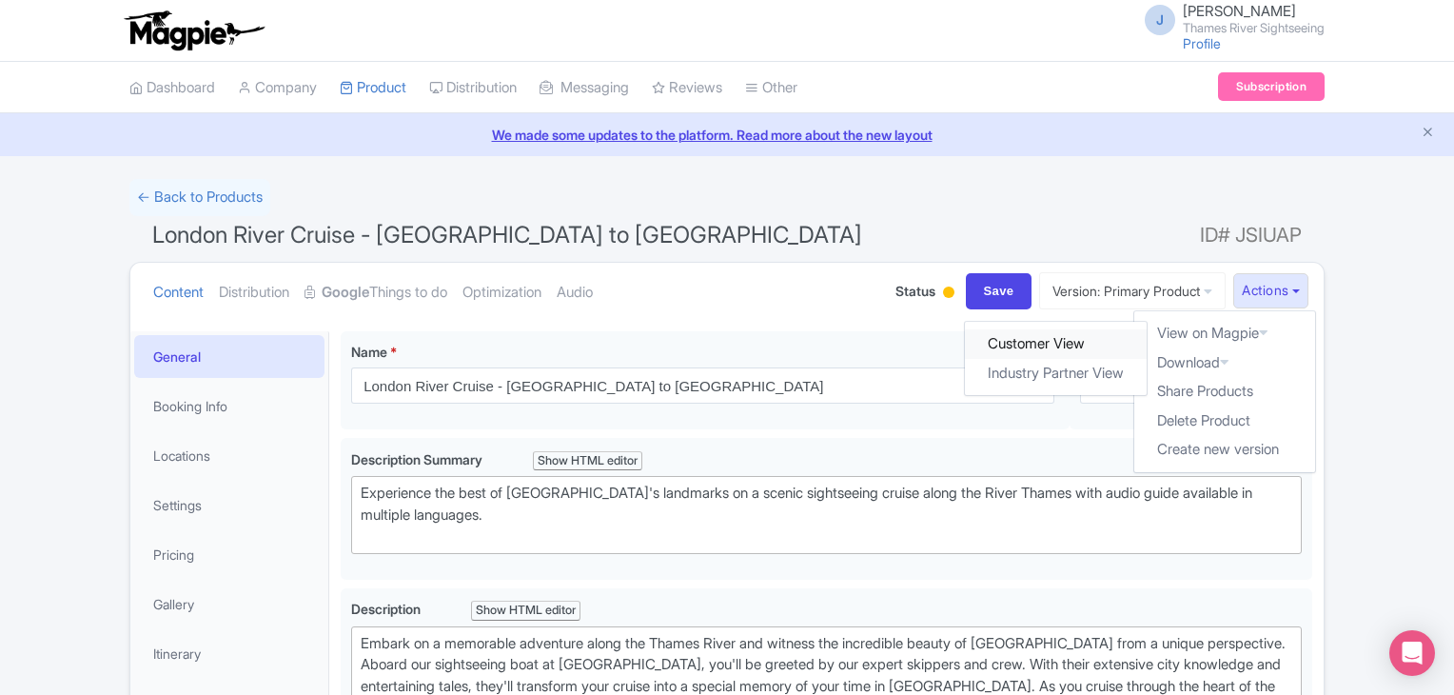
click at [1111, 340] on link "Customer View" at bounding box center [1057, 344] width 182 height 30
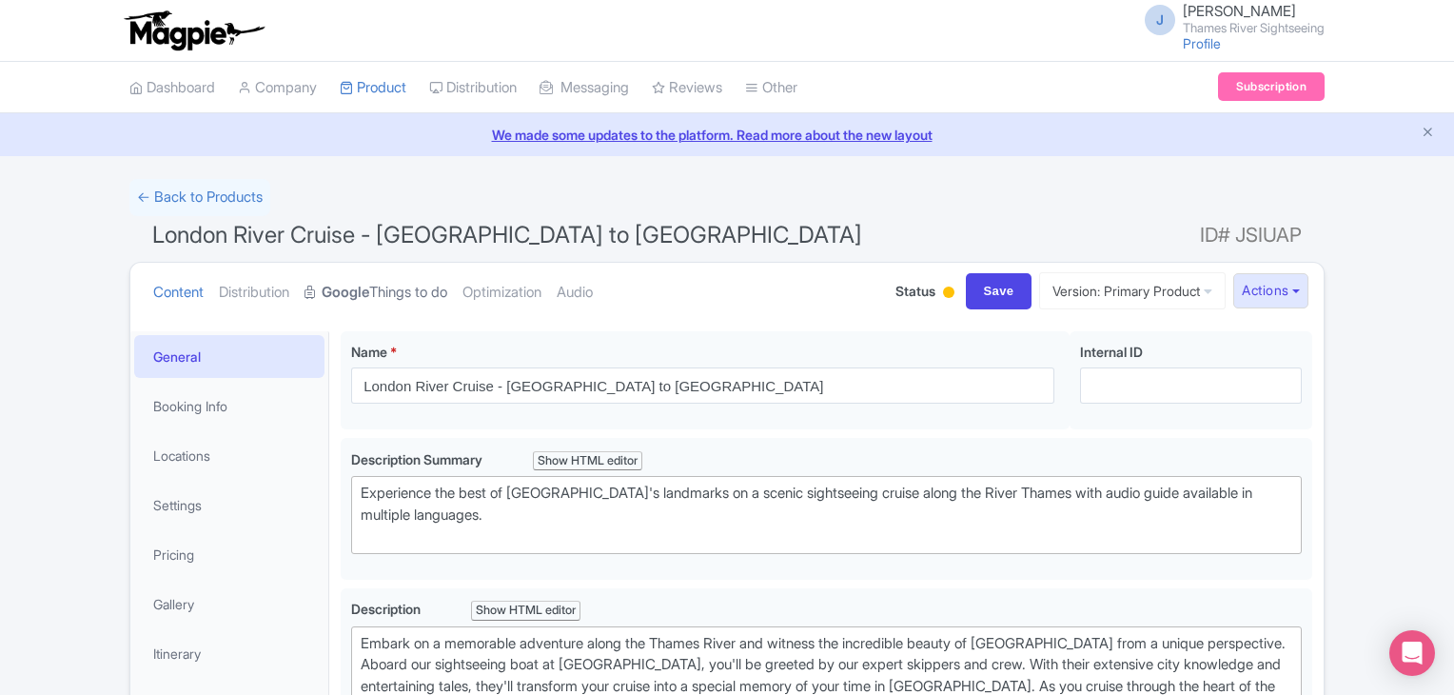
click at [395, 287] on link "Google Things to do" at bounding box center [376, 293] width 143 height 60
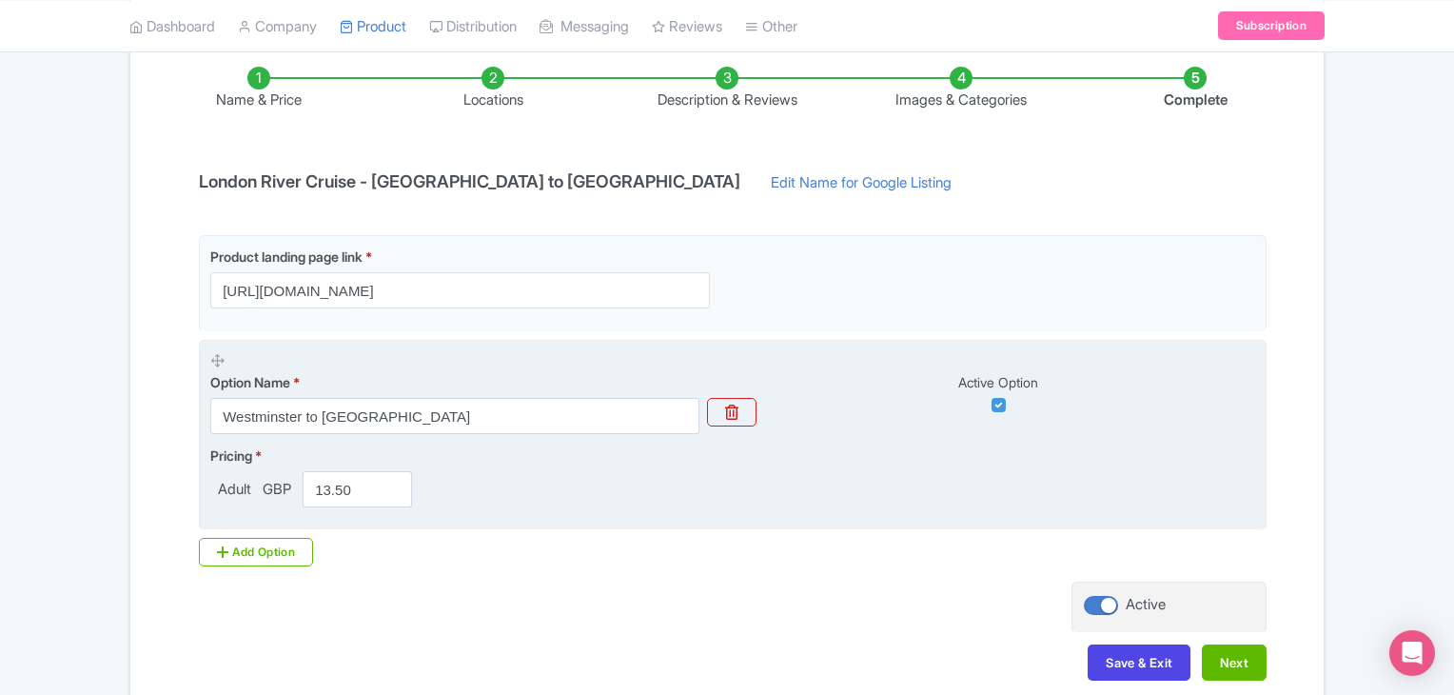
scroll to position [381, 0]
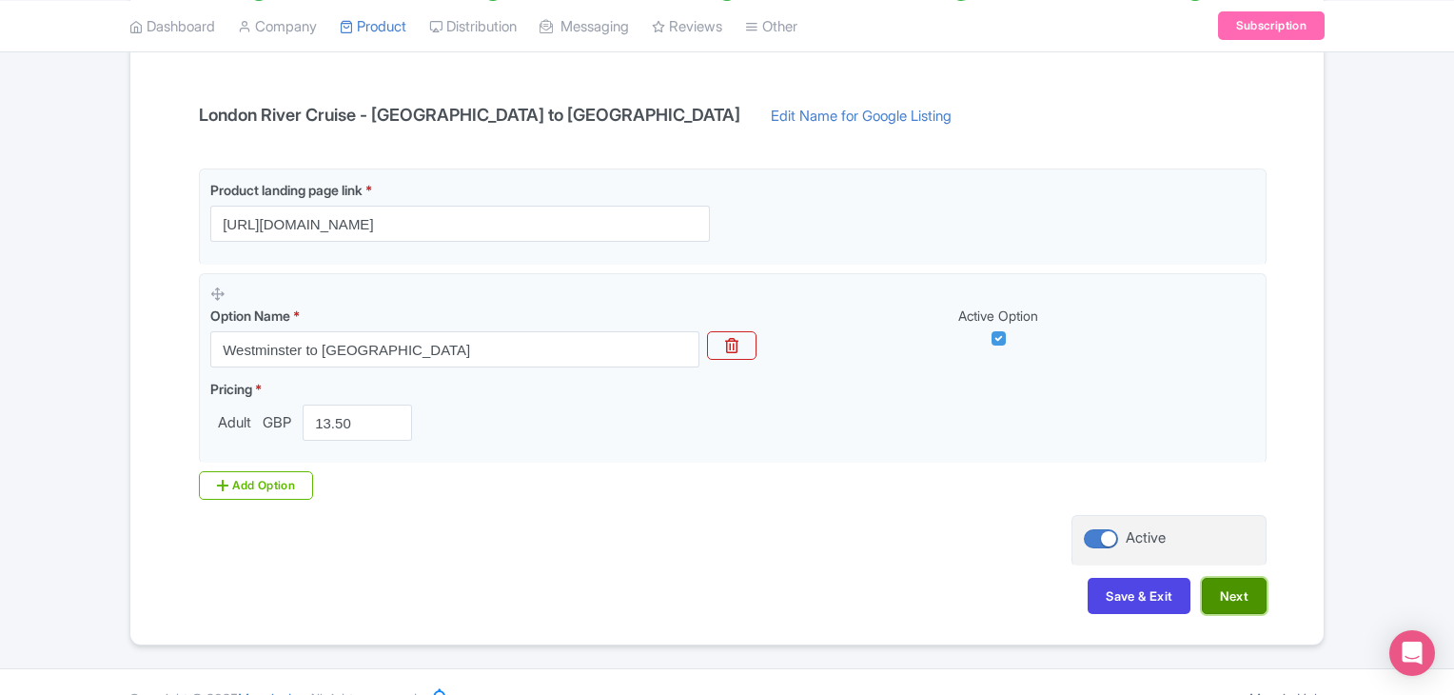
click at [1245, 595] on button "Next" at bounding box center [1234, 596] width 65 height 36
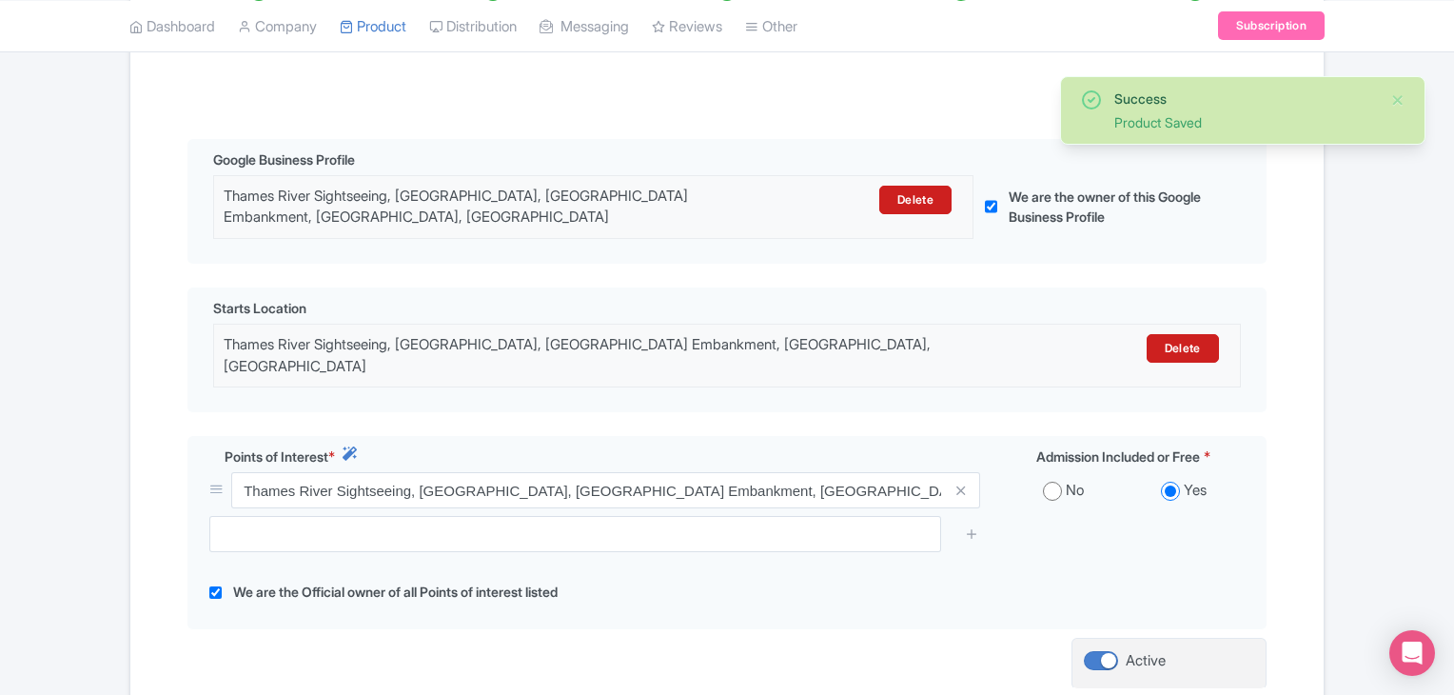
scroll to position [533, 0]
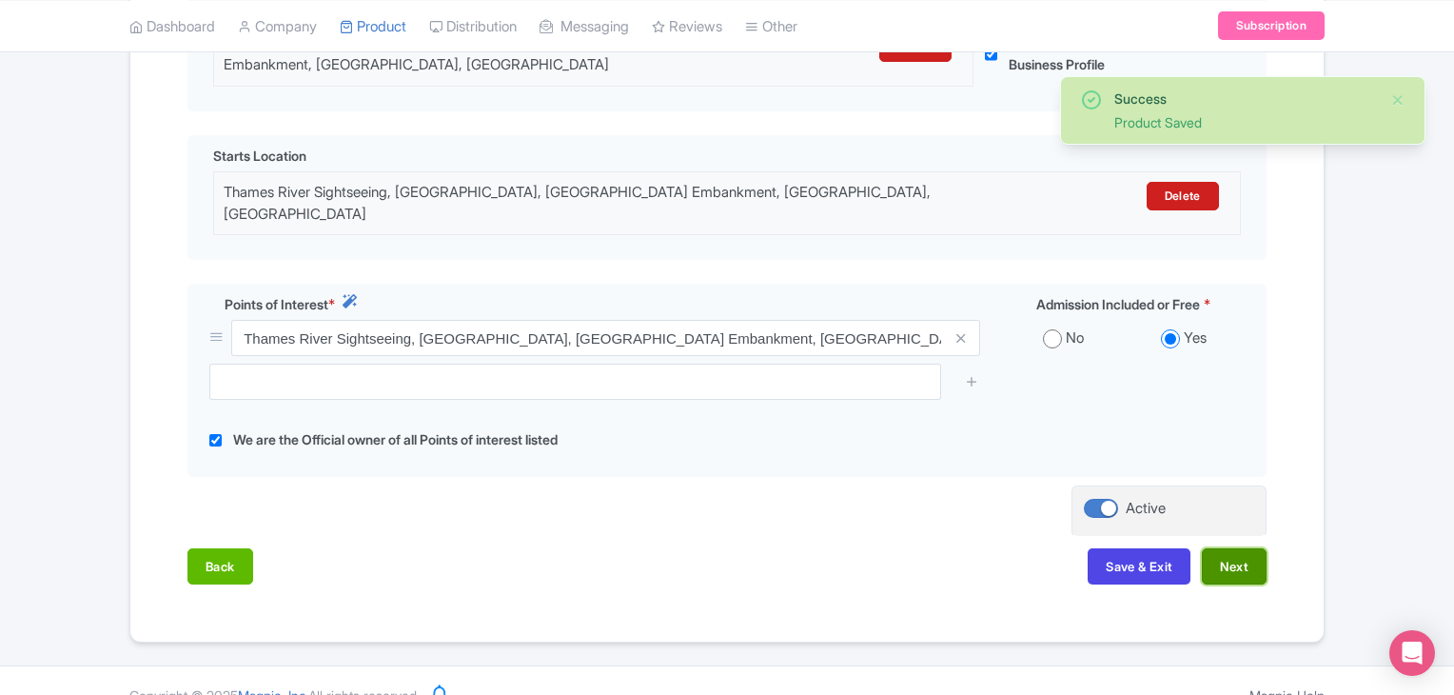
click at [1229, 549] on button "Next" at bounding box center [1234, 566] width 65 height 36
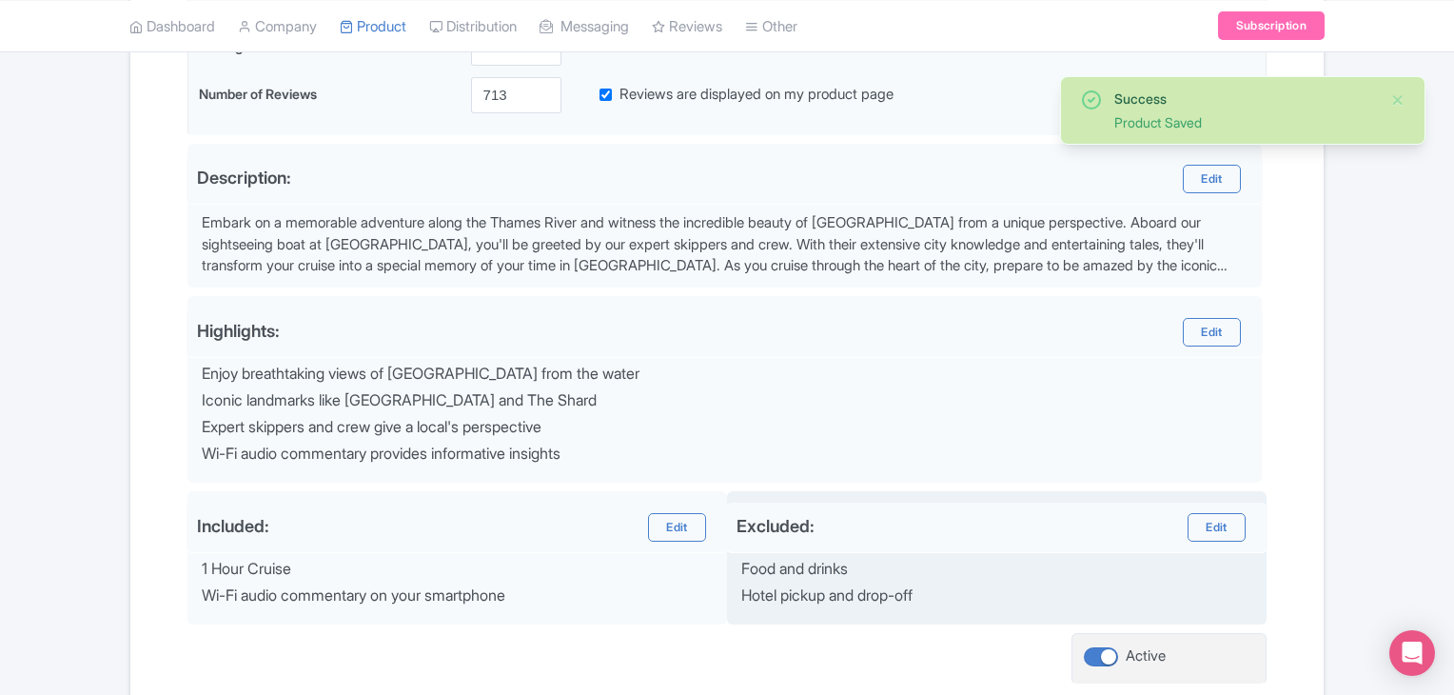
scroll to position [679, 0]
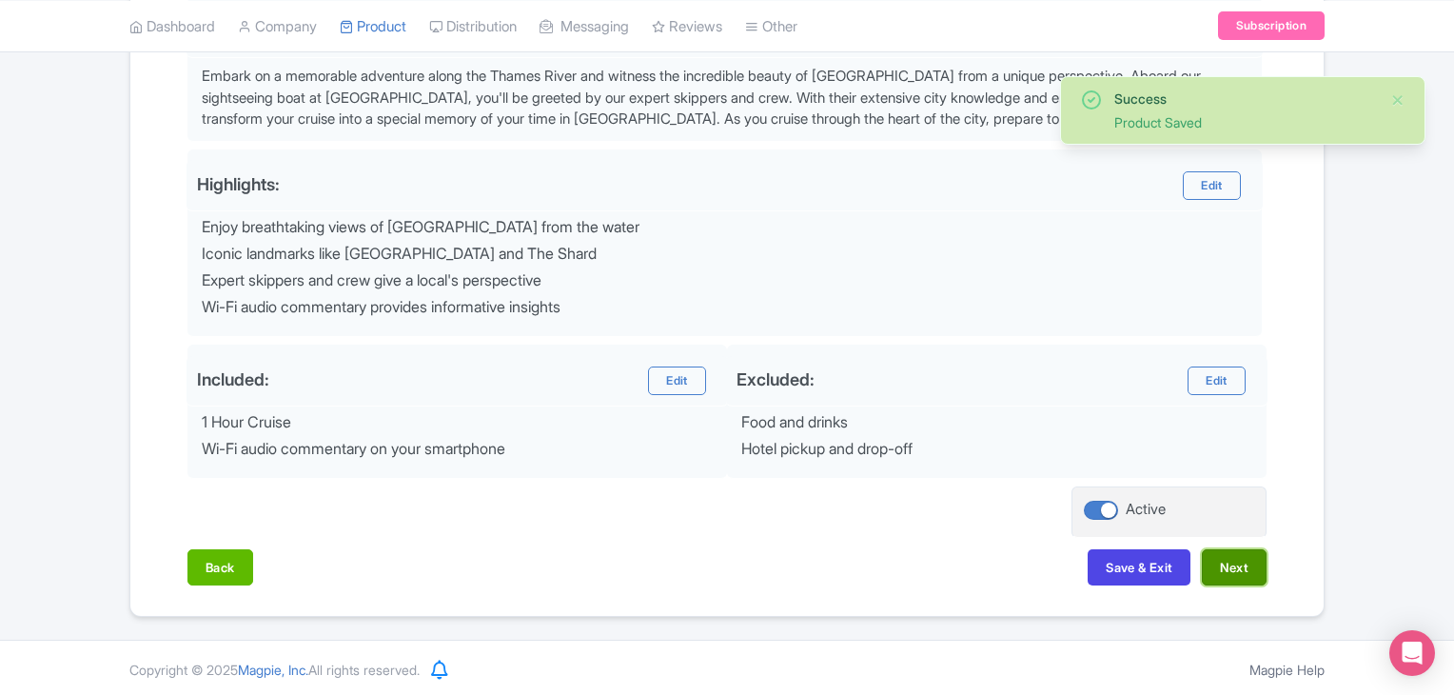
click at [1244, 569] on button "Next" at bounding box center [1234, 567] width 65 height 36
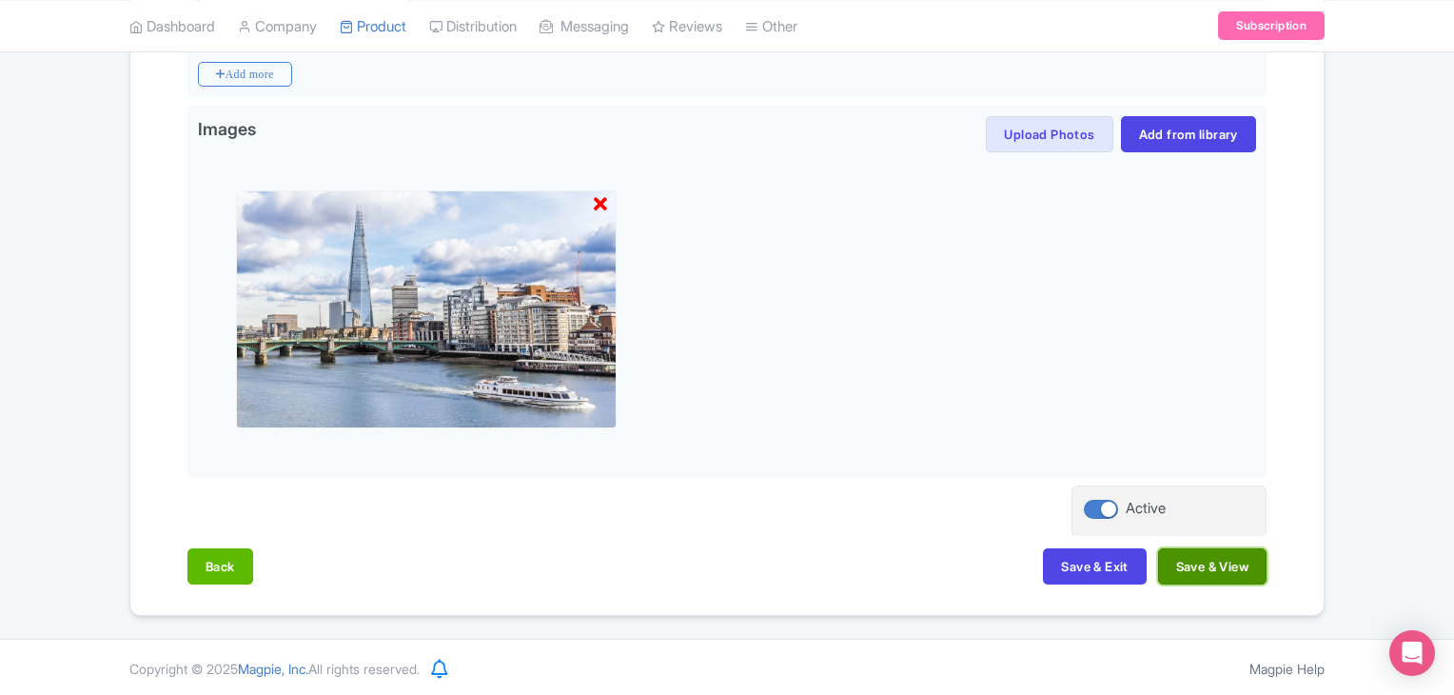
click at [1236, 563] on button "Save & View" at bounding box center [1212, 566] width 108 height 36
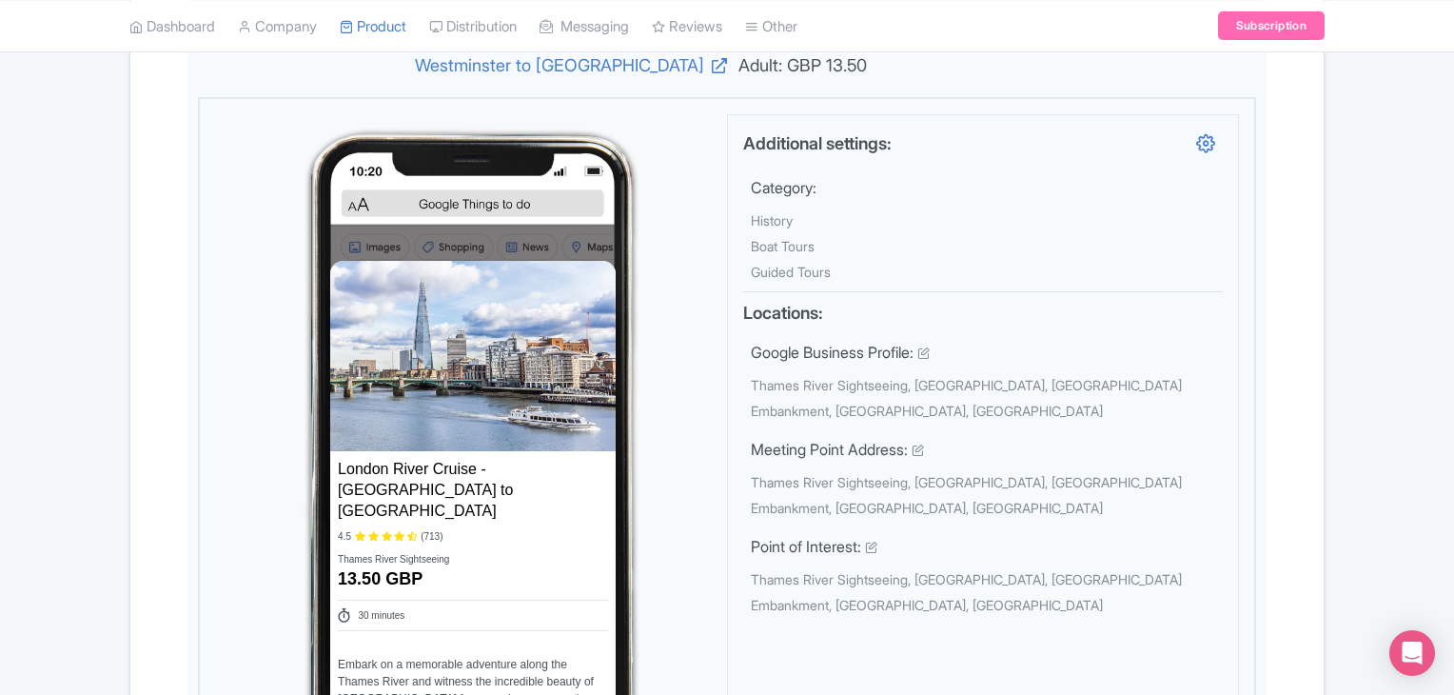
scroll to position [172, 0]
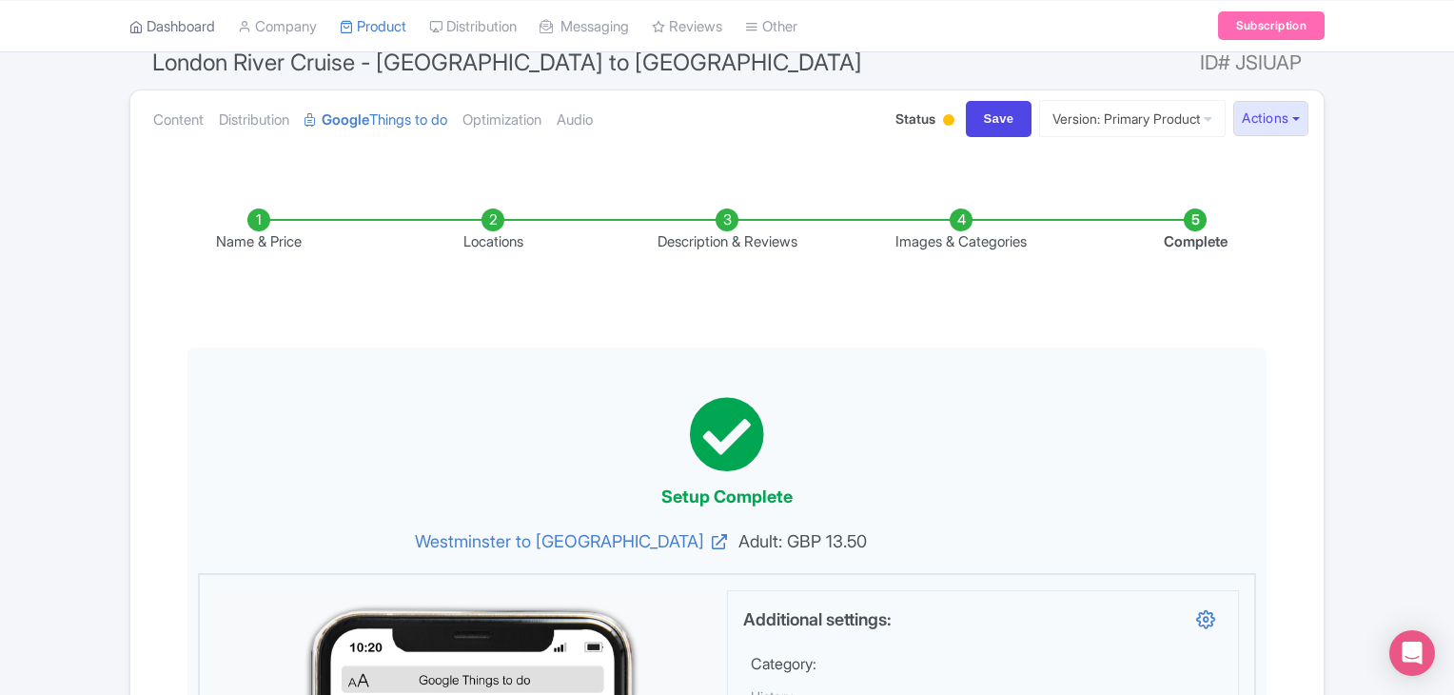
click at [213, 19] on link "Dashboard" at bounding box center [172, 26] width 86 height 52
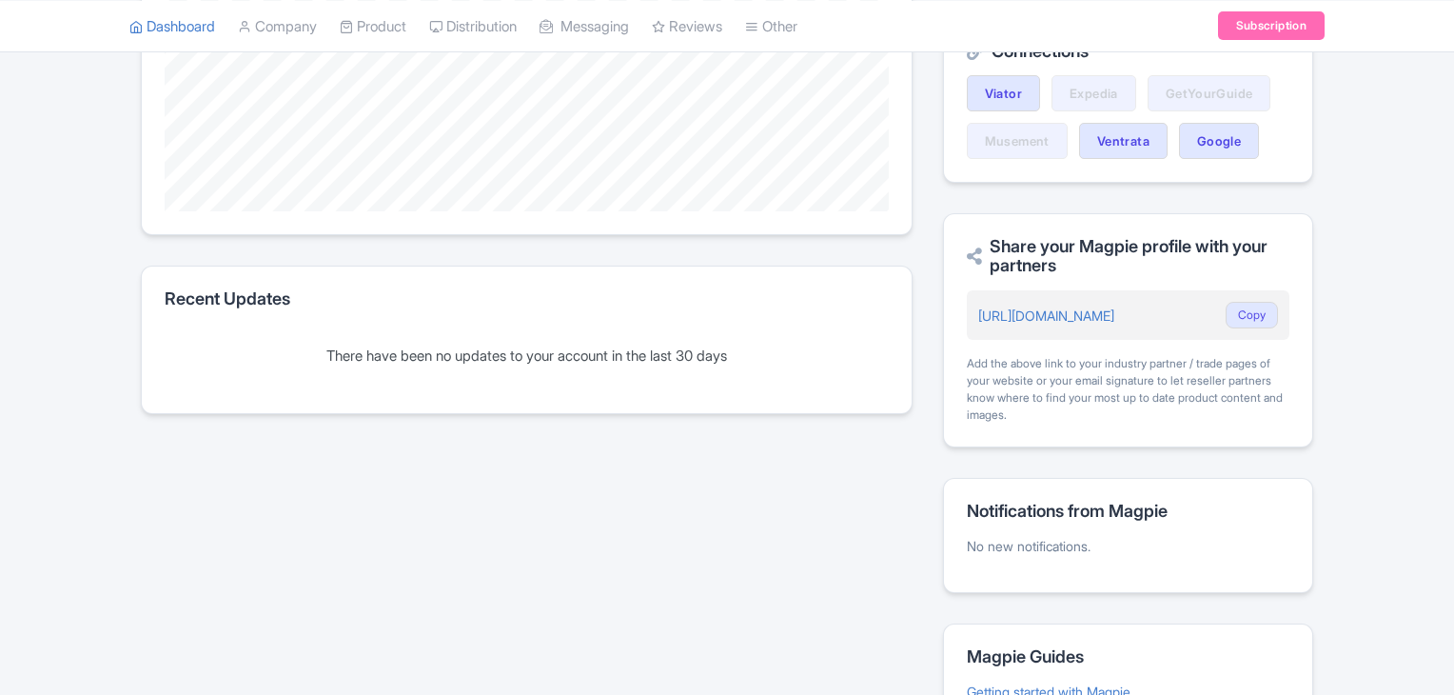
scroll to position [278, 0]
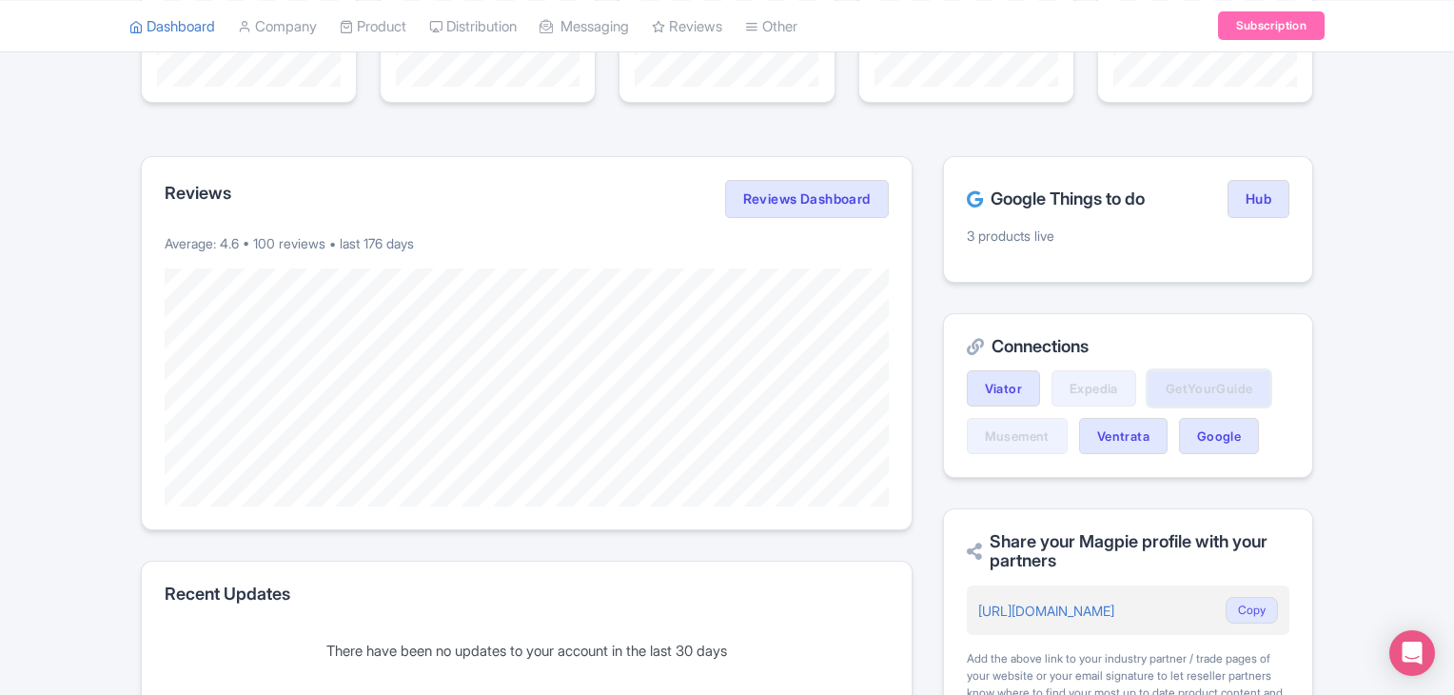
click at [1218, 379] on link "GetYourGuide" at bounding box center [1210, 388] width 124 height 36
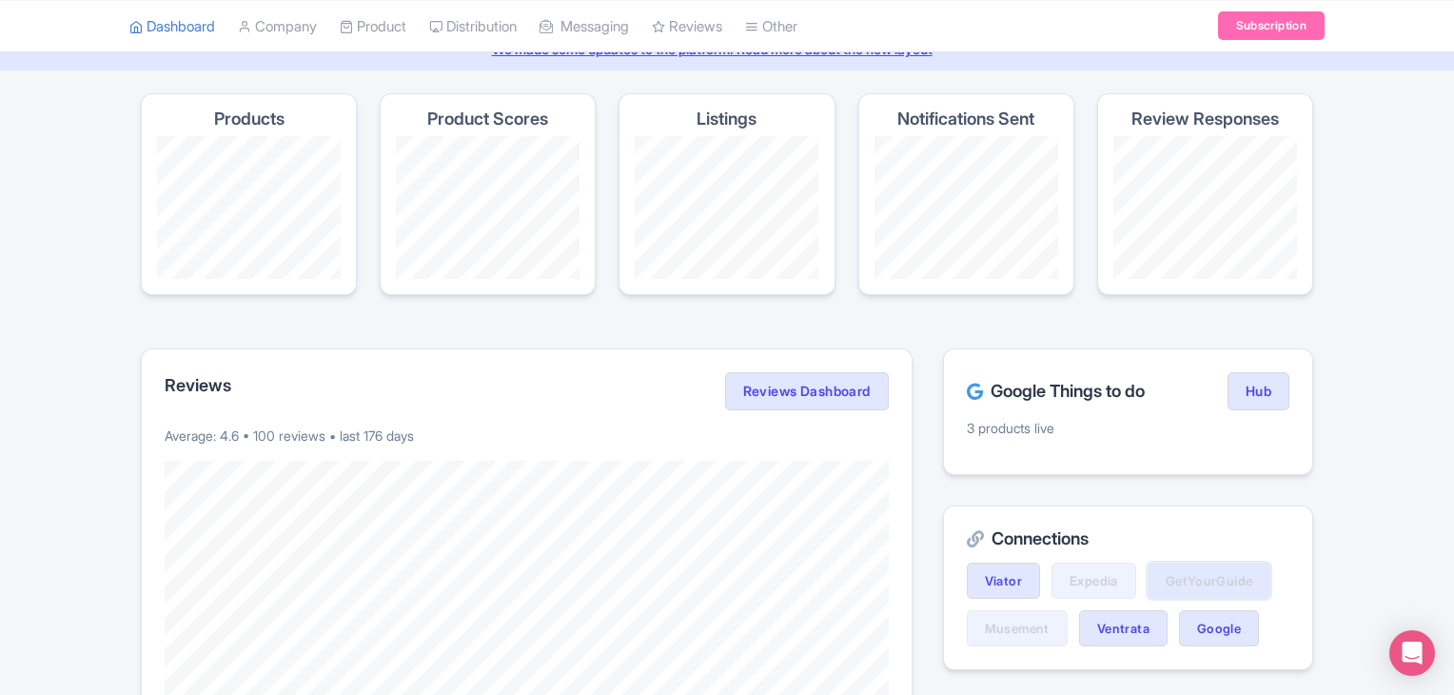
scroll to position [0, 0]
